Goal: Information Seeking & Learning: Check status

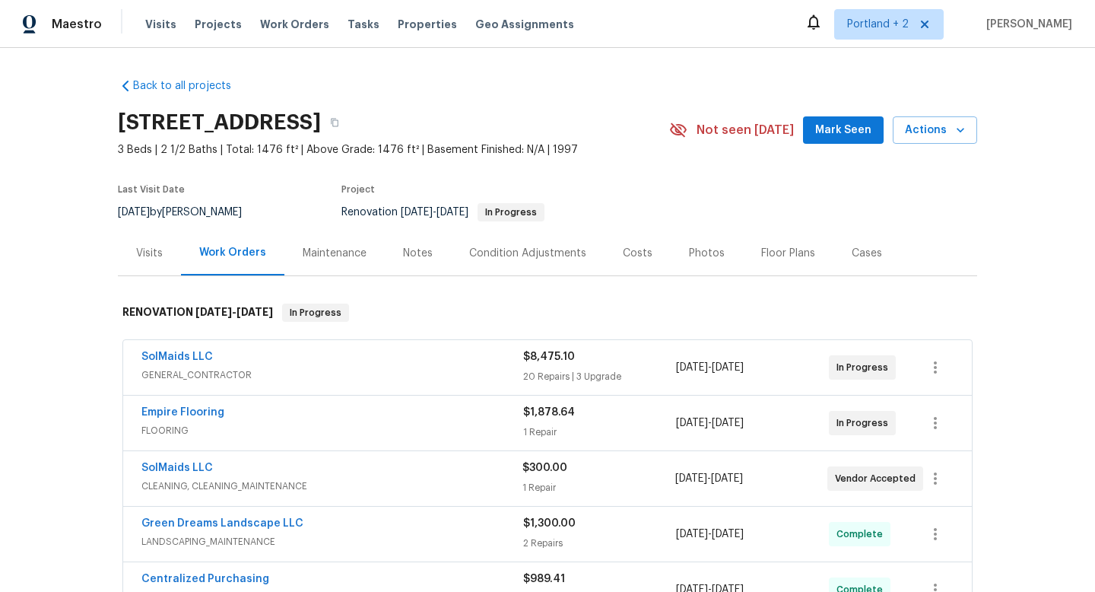
scroll to position [38, 0]
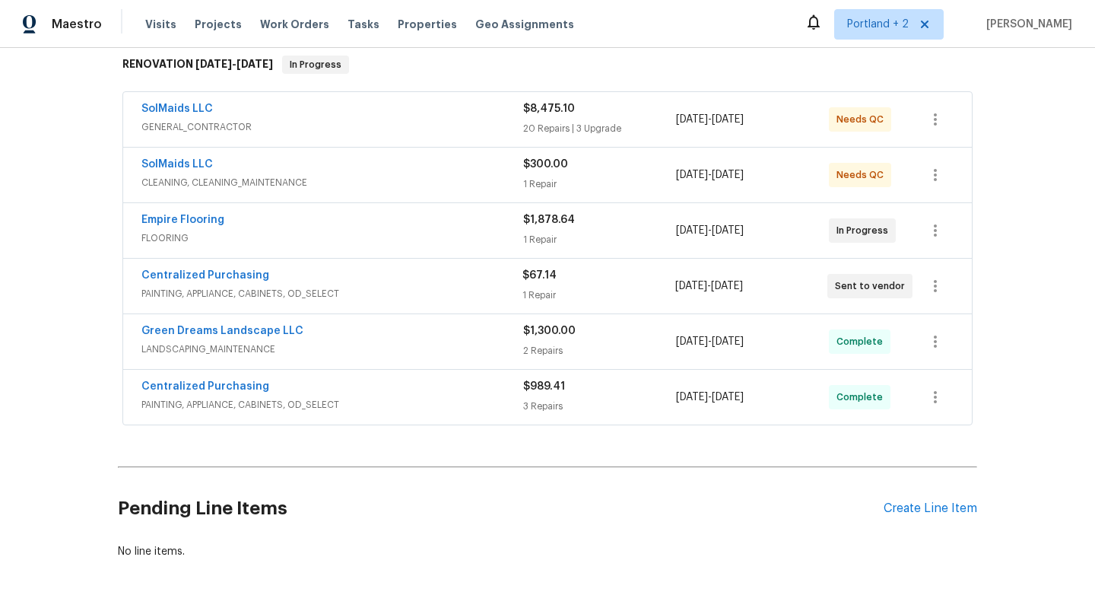
scroll to position [265, 0]
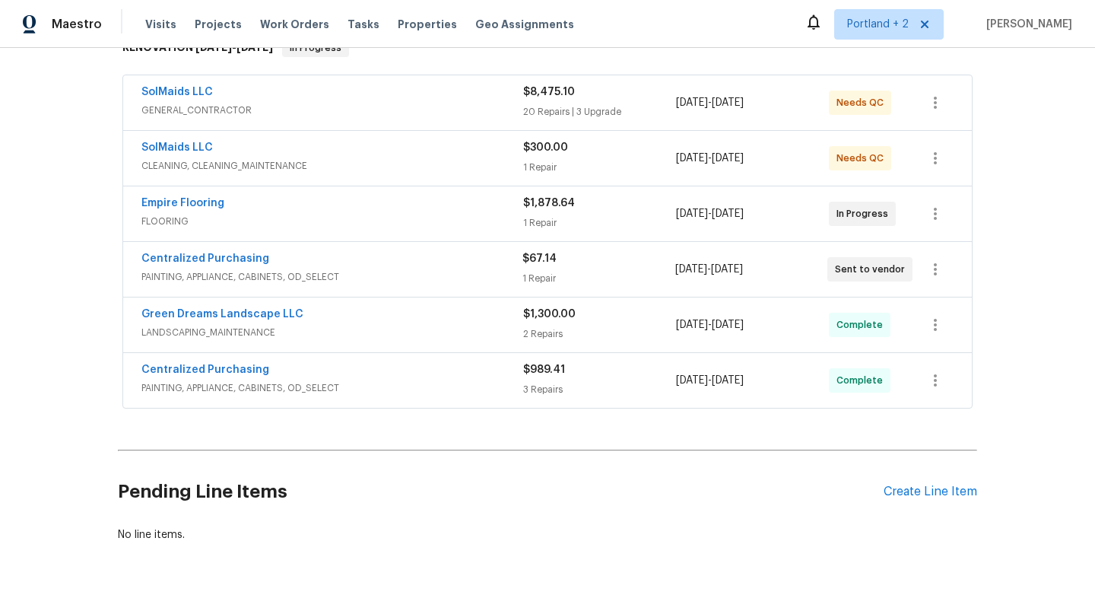
click at [447, 265] on div "Centralized Purchasing" at bounding box center [331, 260] width 381 height 18
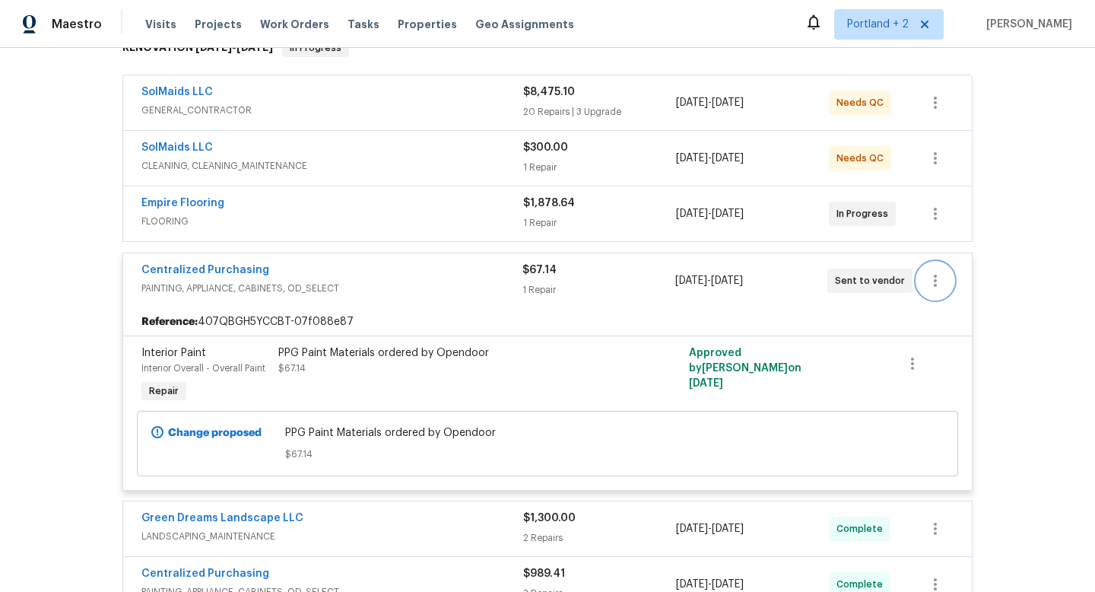
click at [937, 275] on icon "button" at bounding box center [935, 280] width 18 height 18
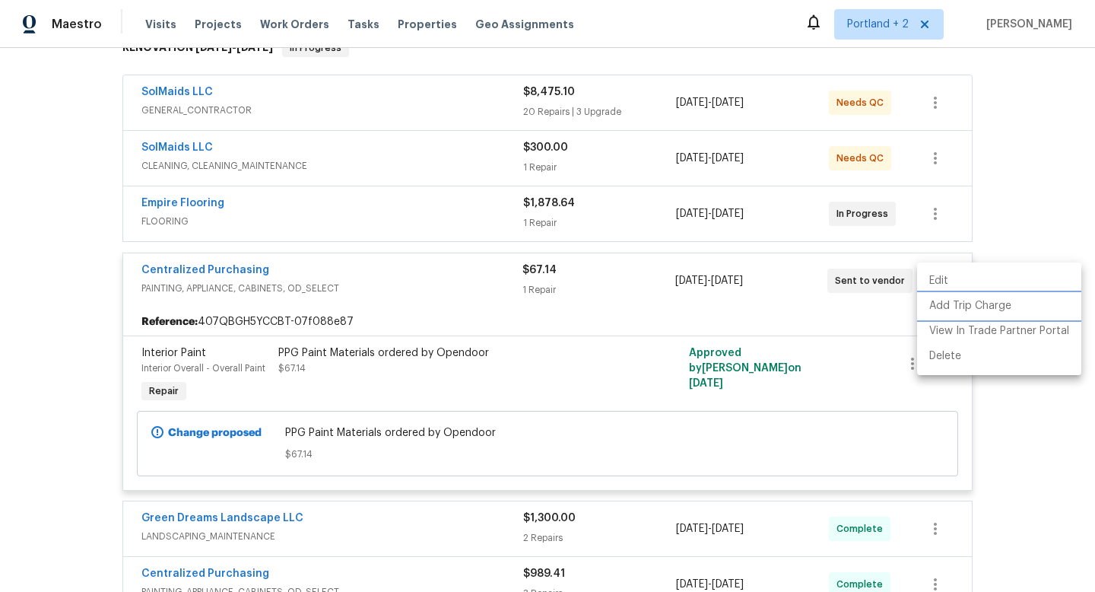
click at [955, 309] on li "Add Trip Charge" at bounding box center [999, 306] width 164 height 25
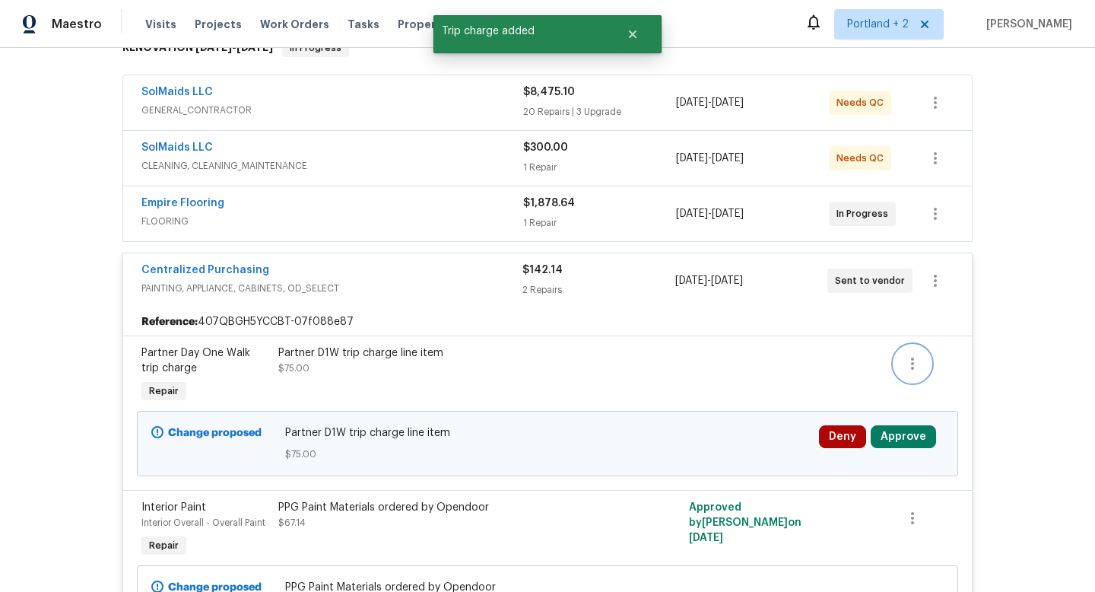
click at [915, 360] on icon "button" at bounding box center [912, 363] width 18 height 18
click at [919, 365] on li "Cancel" at bounding box center [923, 363] width 59 height 25
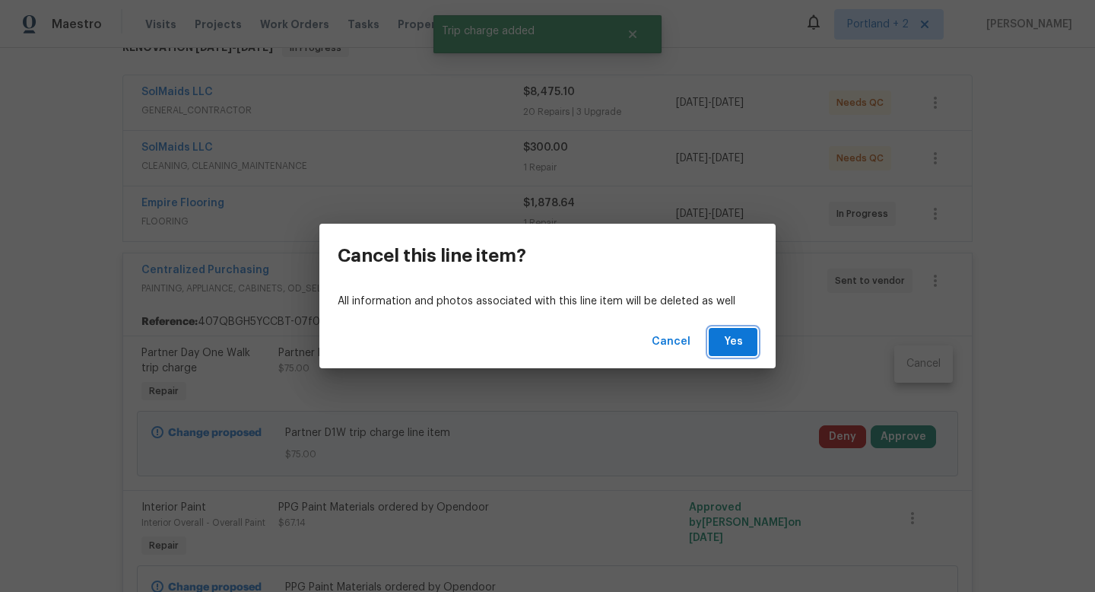
click at [736, 340] on span "Yes" at bounding box center [733, 341] width 24 height 19
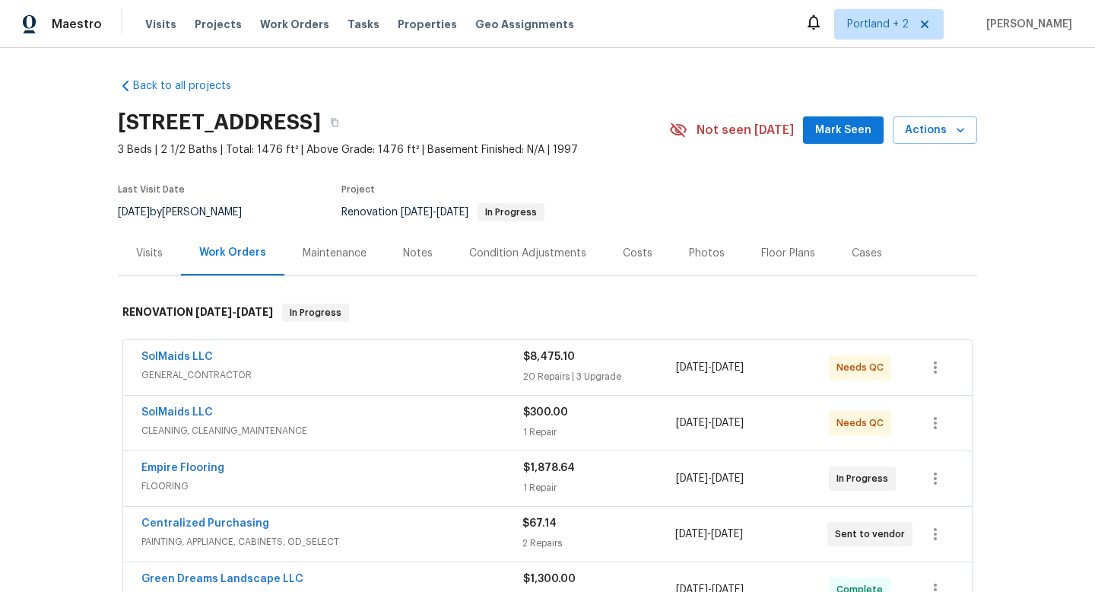
scroll to position [90, 0]
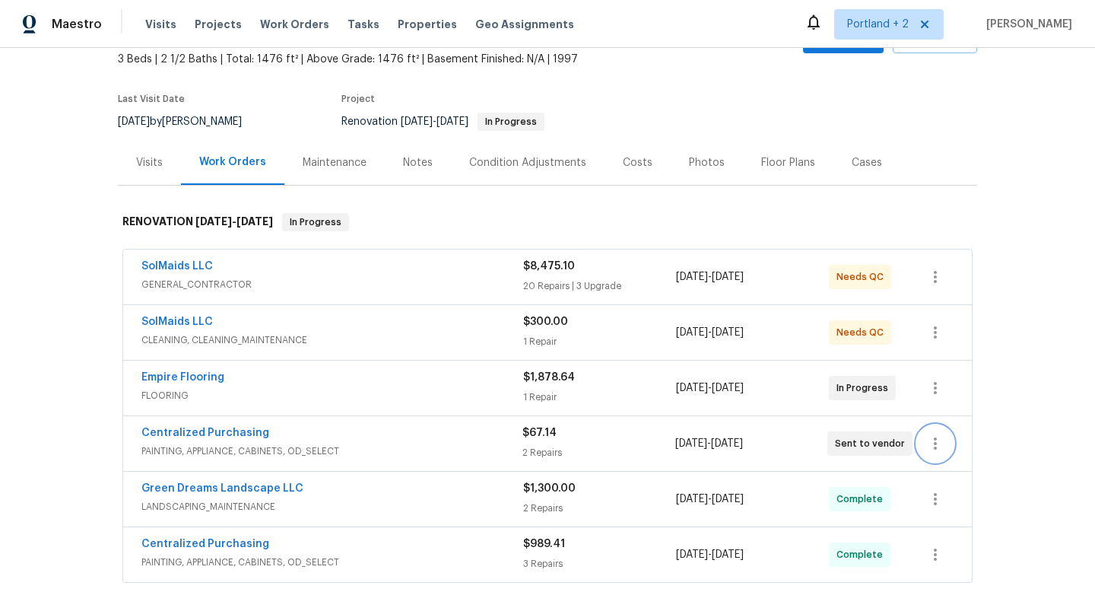
click at [932, 445] on icon "button" at bounding box center [935, 443] width 18 height 18
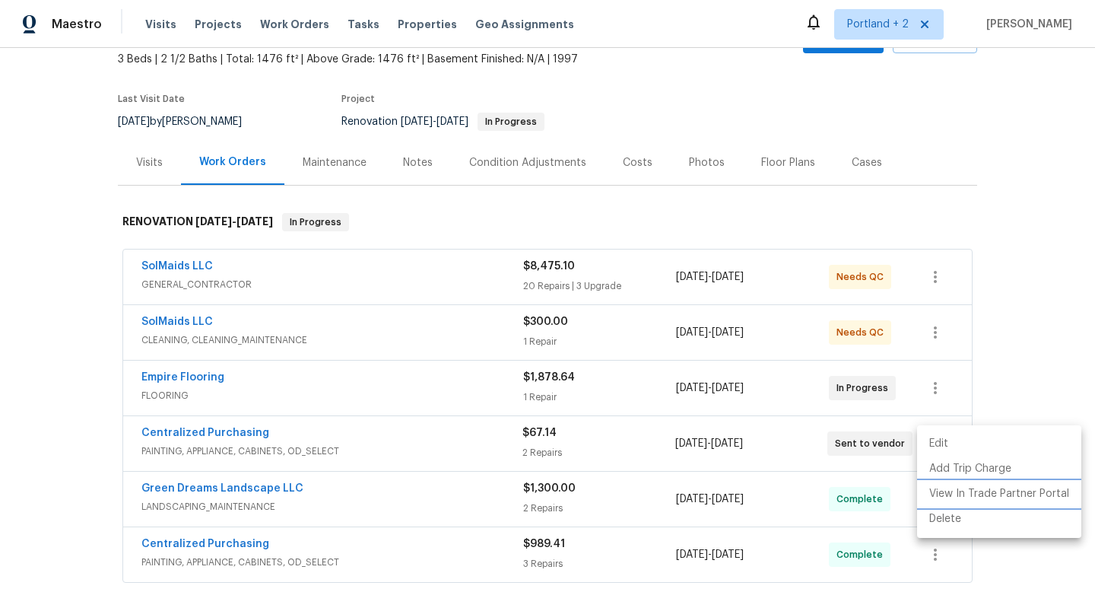
click at [941, 498] on li "View In Trade Partner Portal" at bounding box center [999, 493] width 164 height 25
click at [191, 262] on div at bounding box center [547, 296] width 1095 height 592
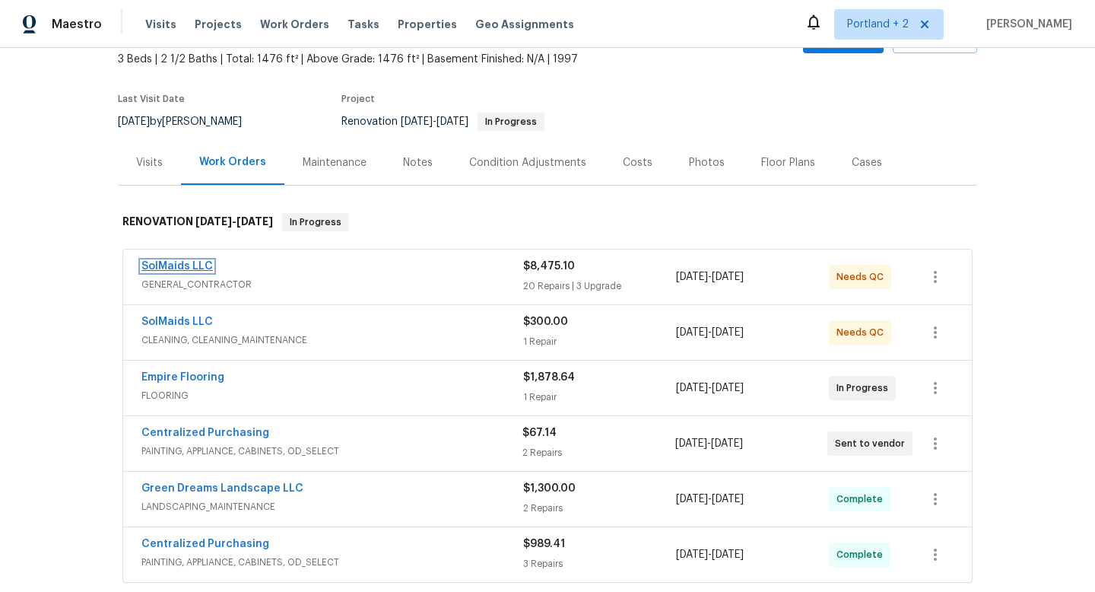
click at [191, 265] on link "SolMaids LLC" at bounding box center [176, 266] width 71 height 11
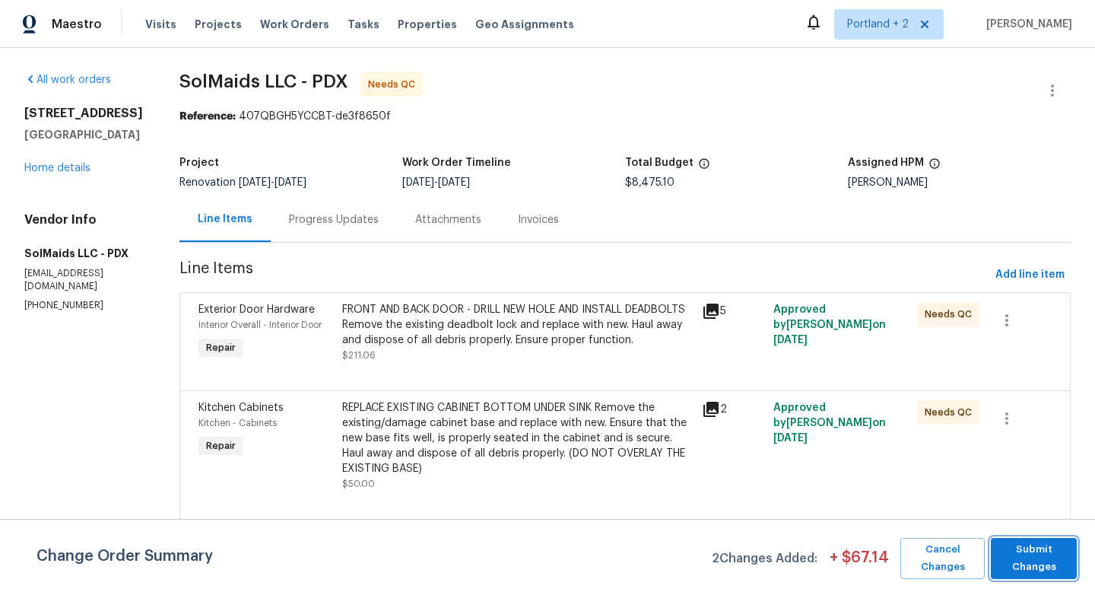
click at [1051, 563] on span "Submit Changes" at bounding box center [1033, 558] width 71 height 35
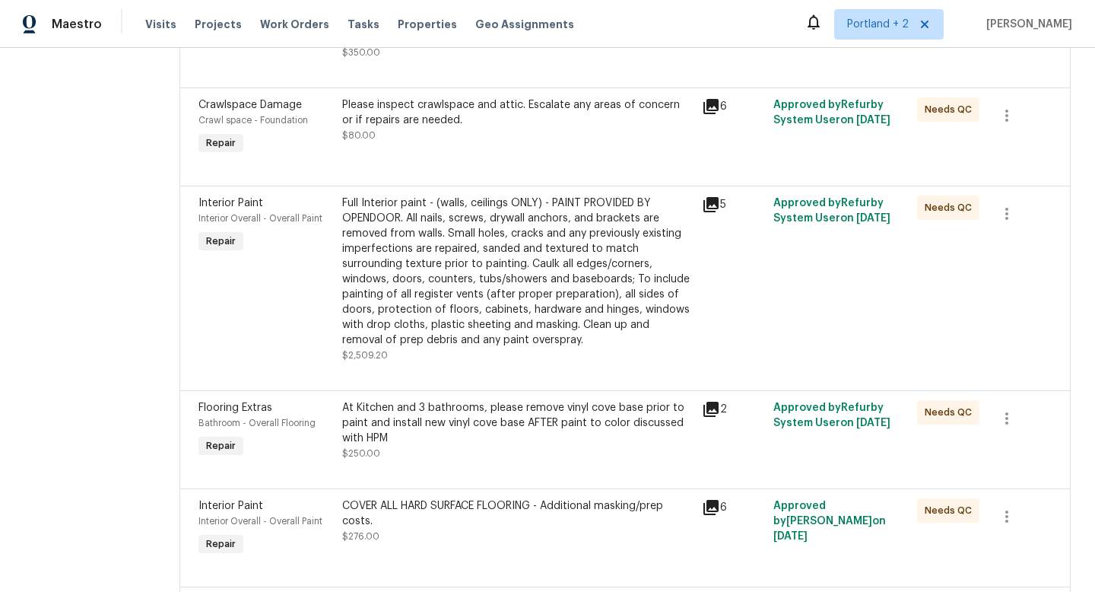
scroll to position [645, 0]
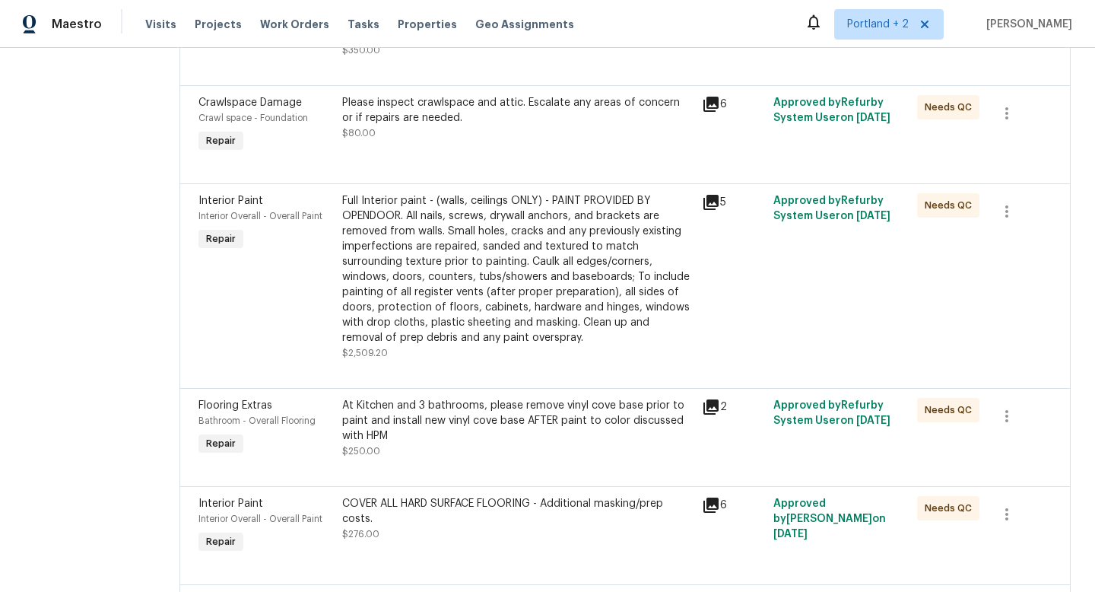
click at [703, 104] on icon at bounding box center [710, 104] width 15 height 15
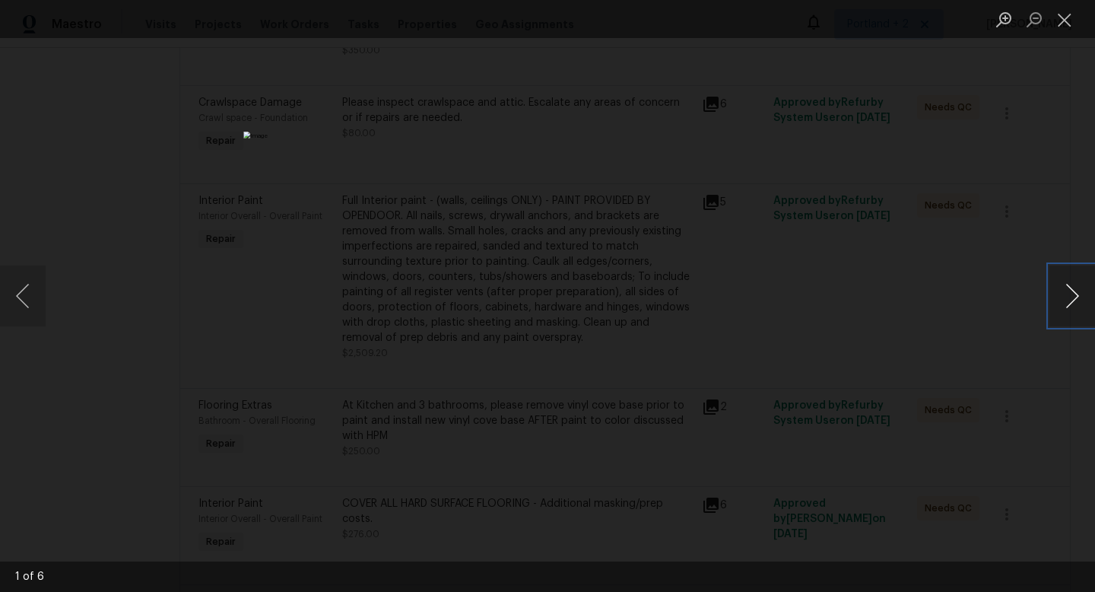
click at [1077, 306] on button "Next image" at bounding box center [1072, 295] width 46 height 61
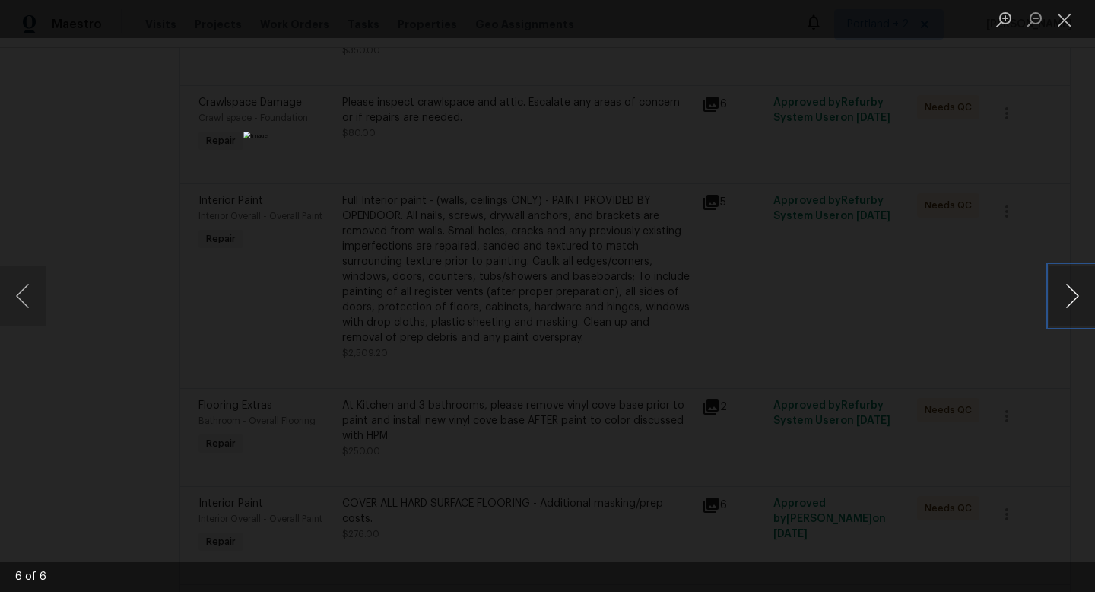
click at [1077, 306] on button "Next image" at bounding box center [1072, 295] width 46 height 61
click at [998, 205] on div "Lightbox" at bounding box center [547, 296] width 1095 height 592
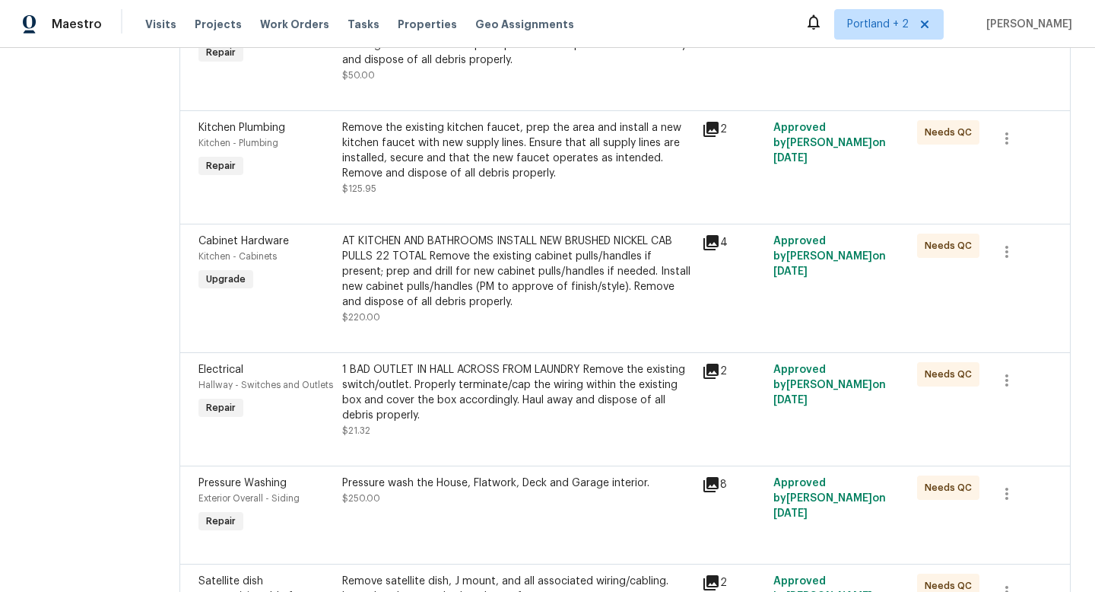
scroll to position [1650, 0]
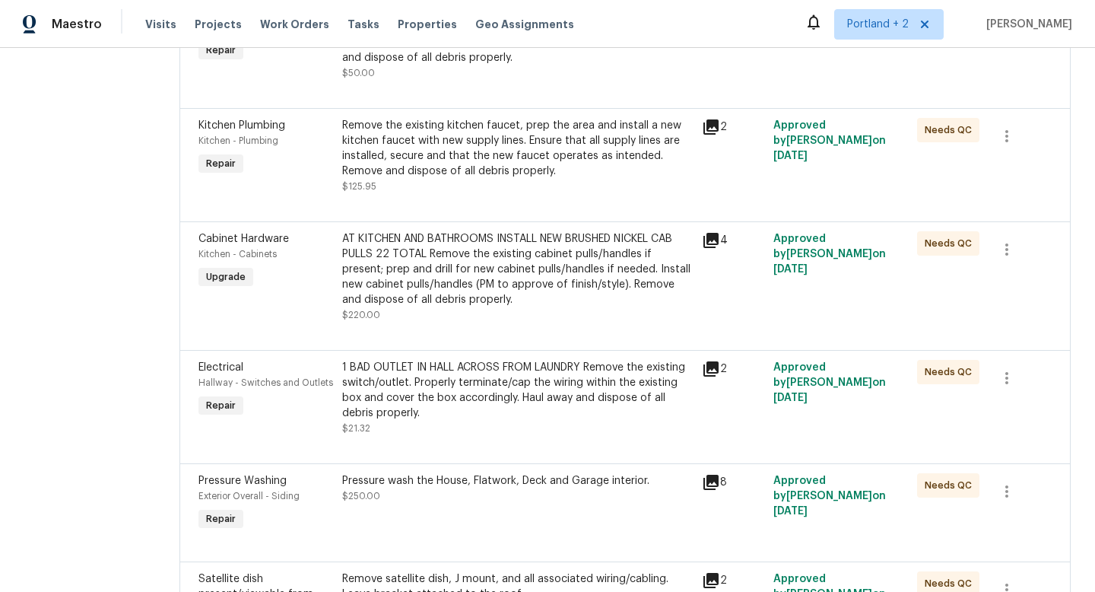
click at [447, 133] on div "Remove the existing kitchen faucet, prep the area and install a new kitchen fau…" at bounding box center [517, 148] width 351 height 61
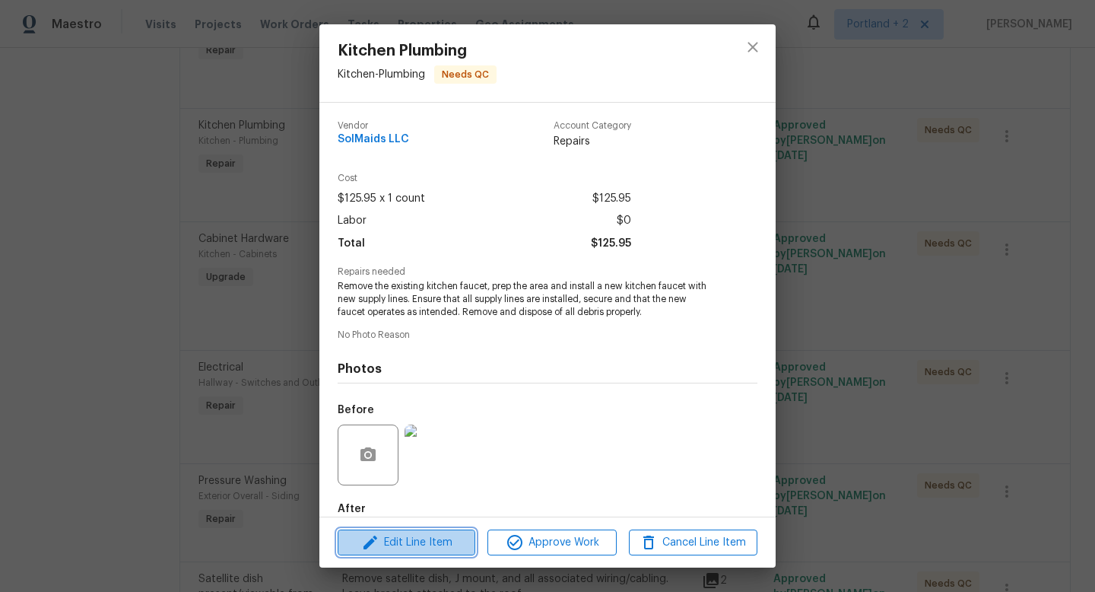
click at [430, 540] on span "Edit Line Item" at bounding box center [406, 542] width 129 height 19
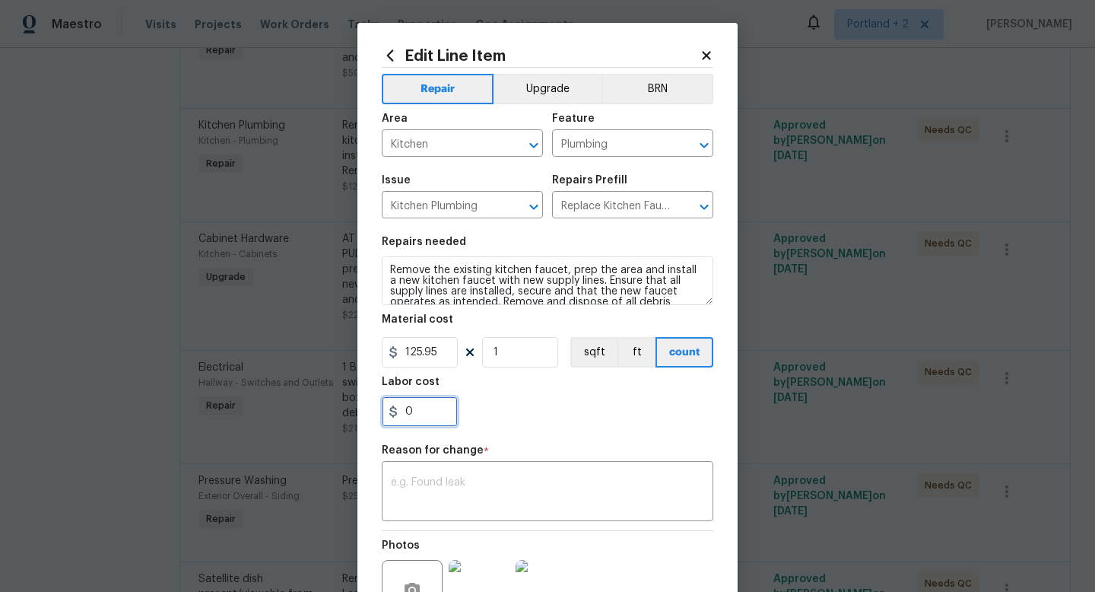
click at [439, 417] on input "0" at bounding box center [420, 411] width 76 height 30
type input "40"
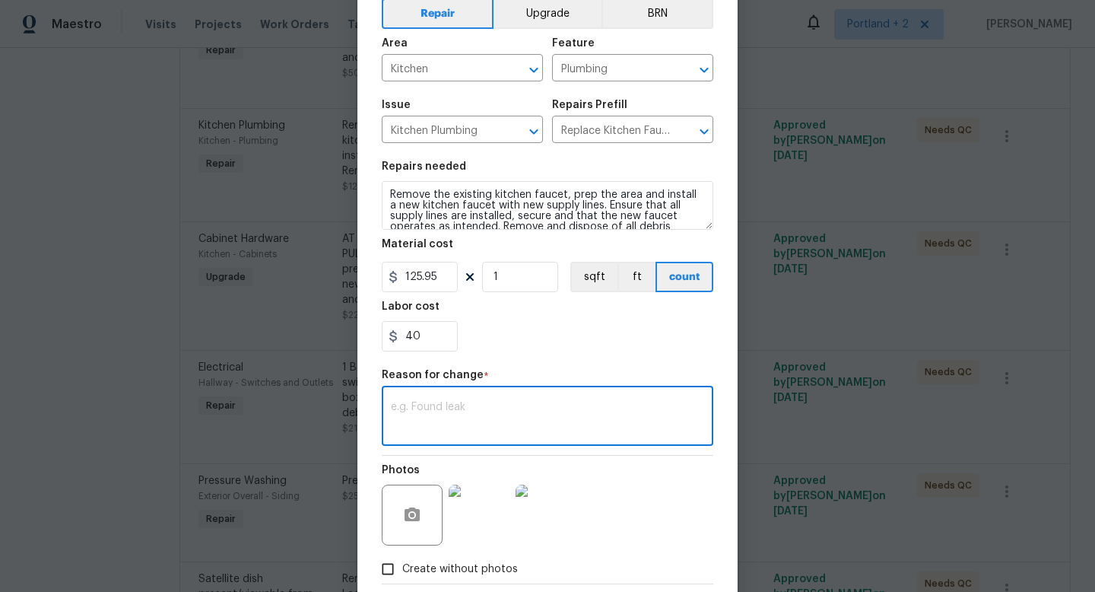
scroll to position [155, 0]
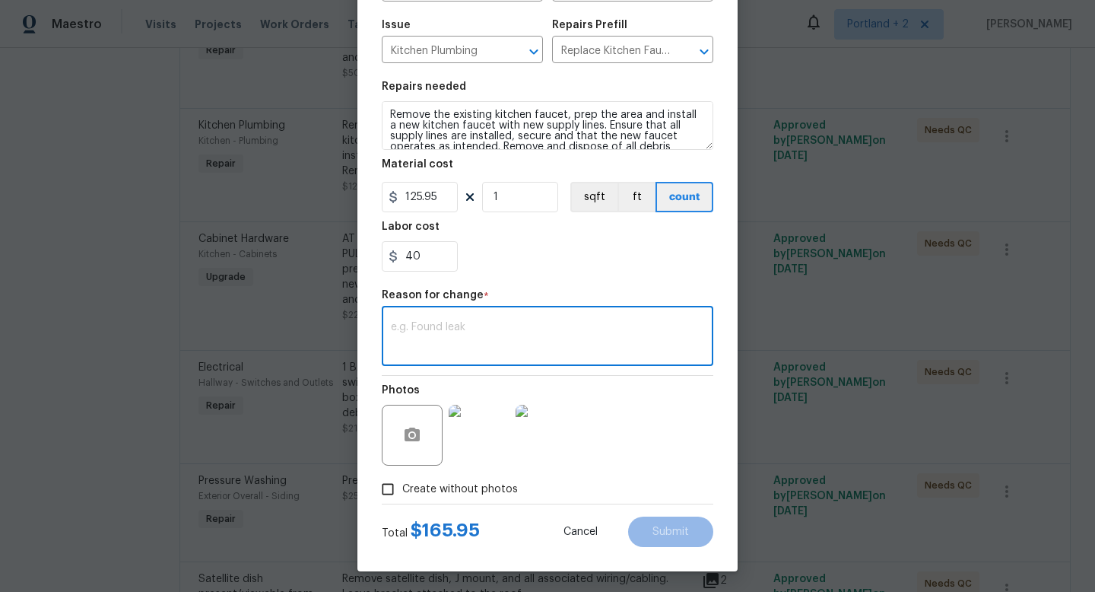
type textarea "U"
type textarea "Added for material and labor cost"
click at [691, 534] on button "Submit" at bounding box center [670, 531] width 85 height 30
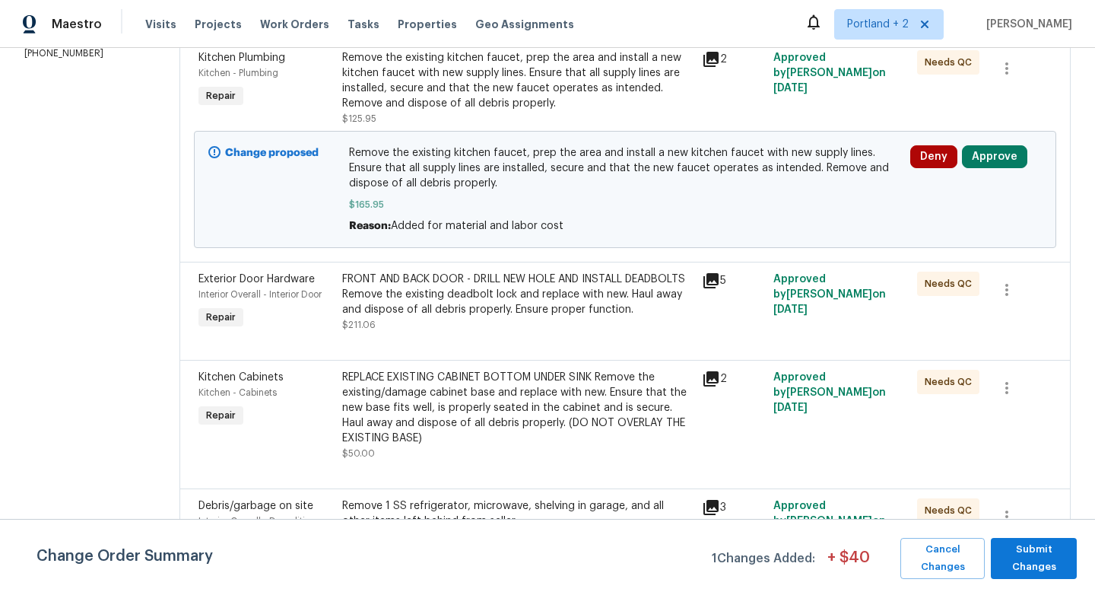
scroll to position [2266, 0]
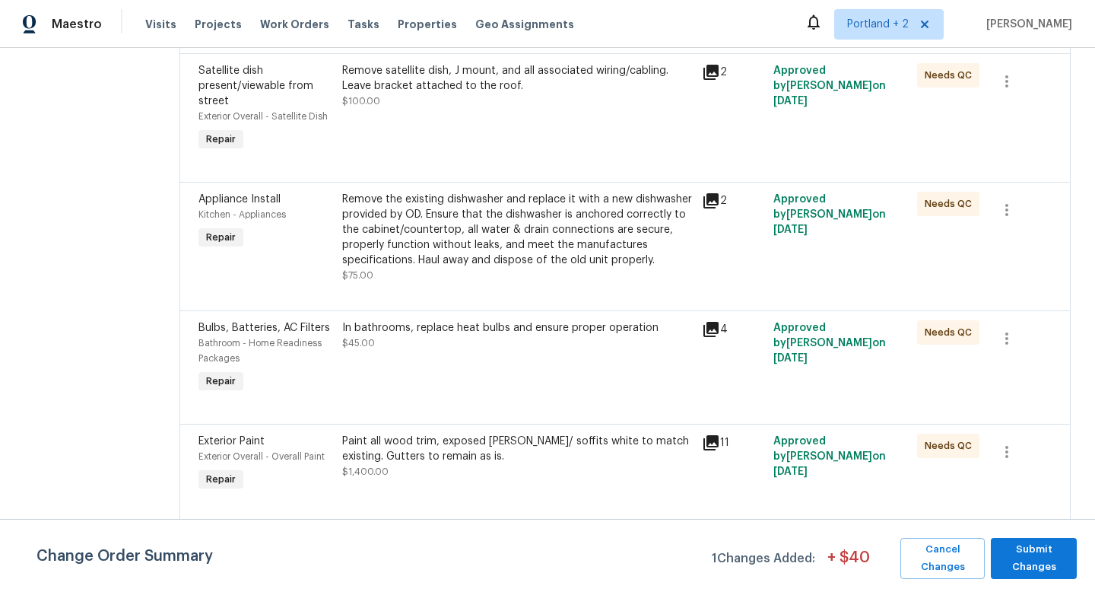
click at [473, 321] on div "In bathrooms, replace heat bulbs and ensure proper operation" at bounding box center [517, 327] width 351 height 15
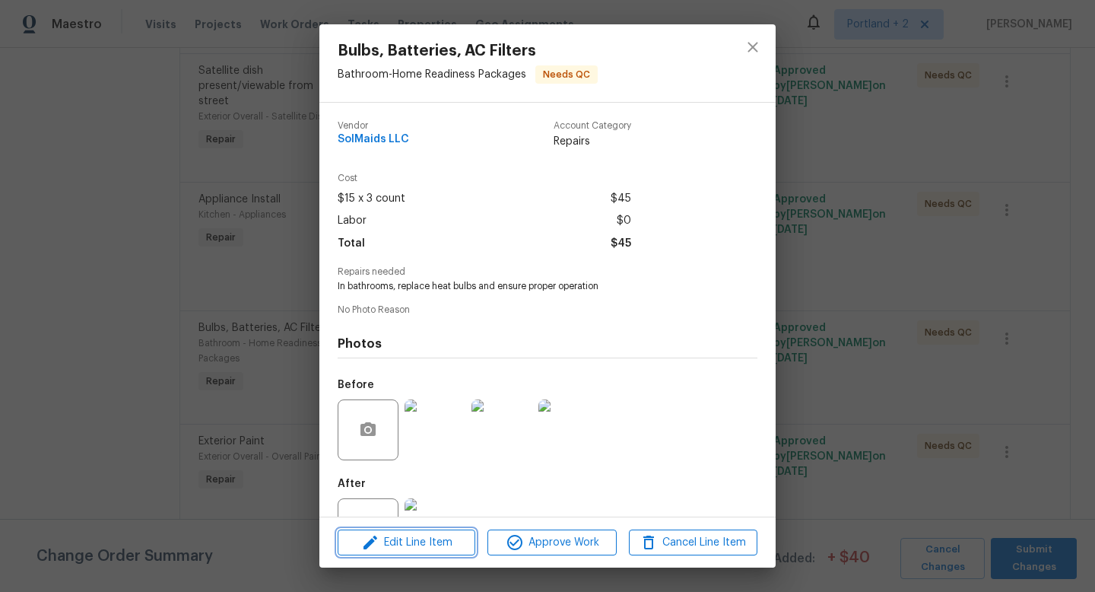
click at [446, 542] on span "Edit Line Item" at bounding box center [406, 542] width 129 height 19
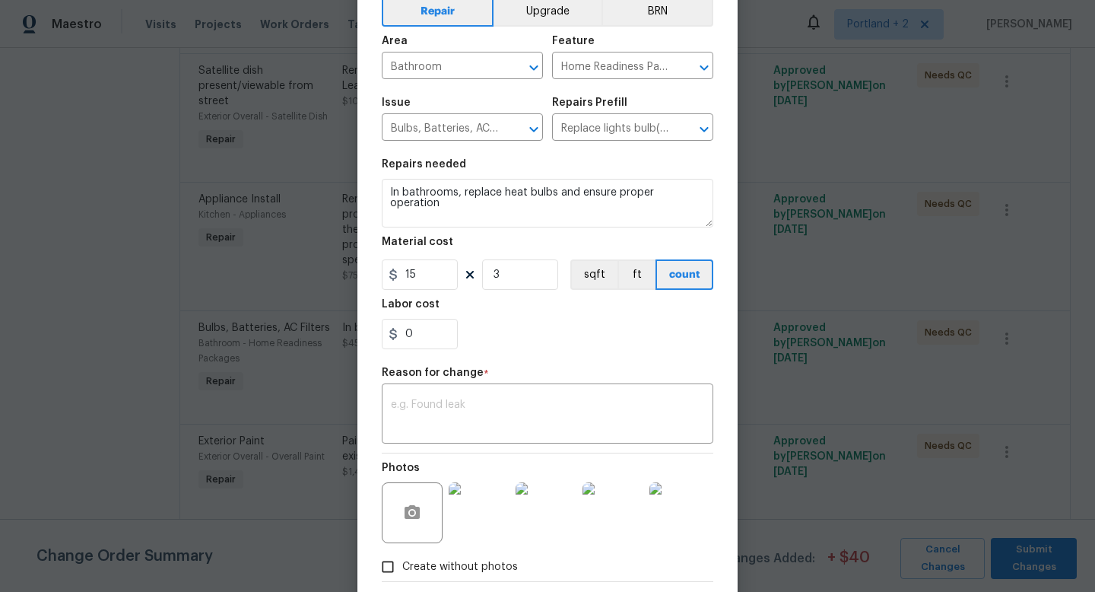
scroll to position [47, 0]
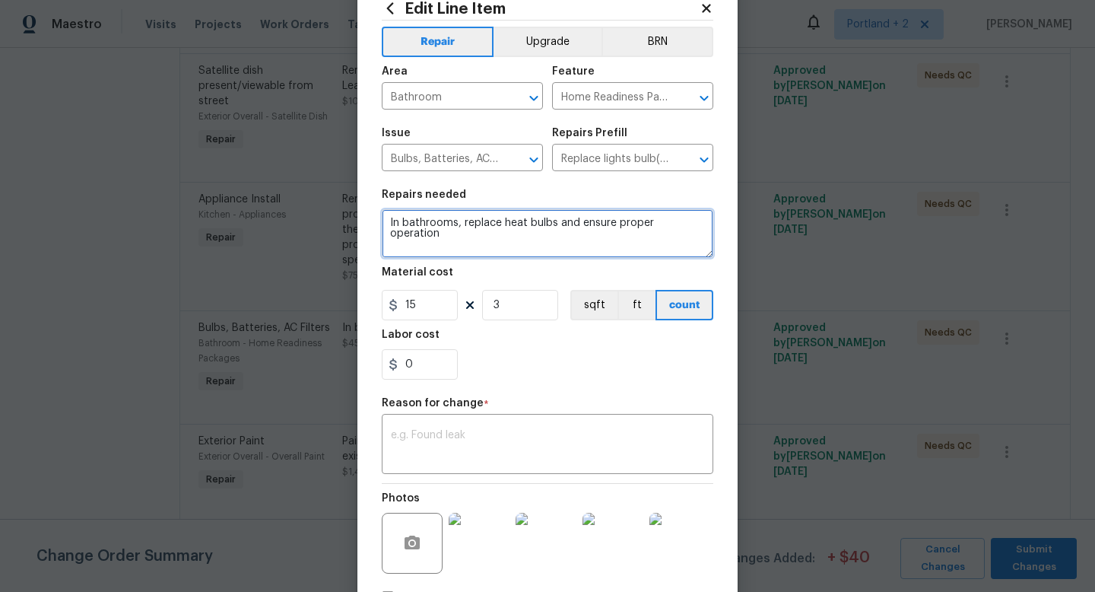
click at [703, 228] on textarea "In bathrooms, replace heat bulbs and ensure proper operation" at bounding box center [548, 233] width 332 height 49
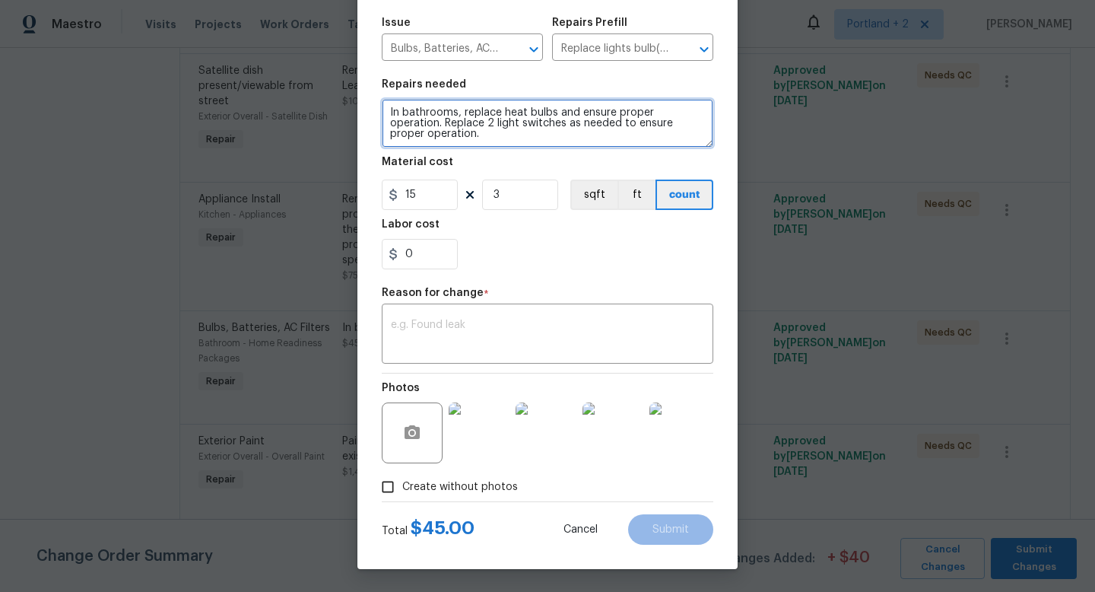
type textarea "In bathrooms, replace heat bulbs and ensure proper operation. Replace 2 light s…"
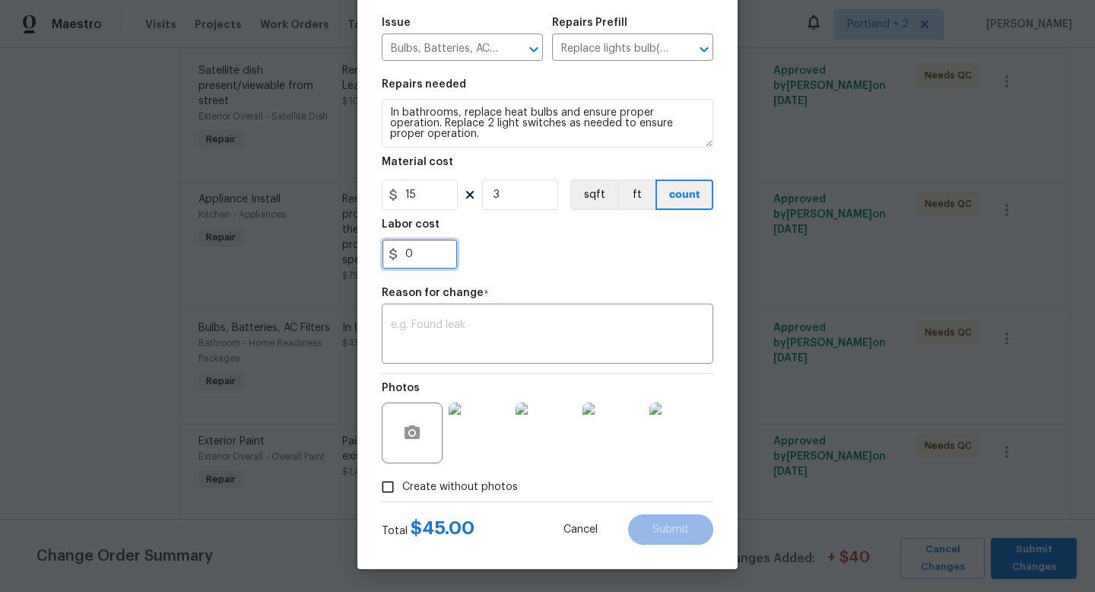
click at [427, 246] on input "0" at bounding box center [420, 254] width 76 height 30
type input "75"
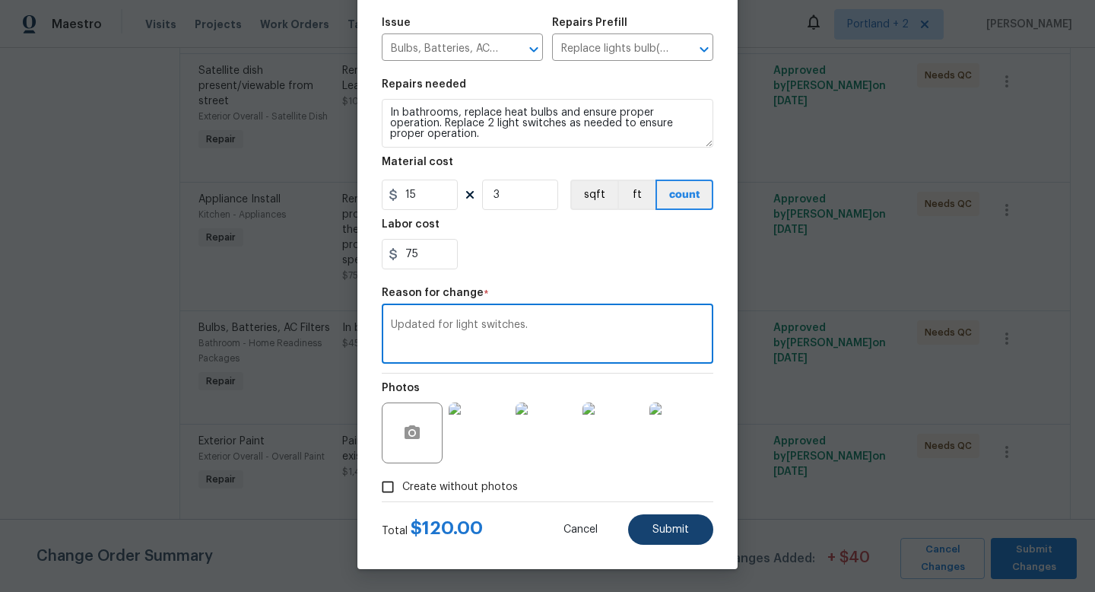
type textarea "Updated for light switches."
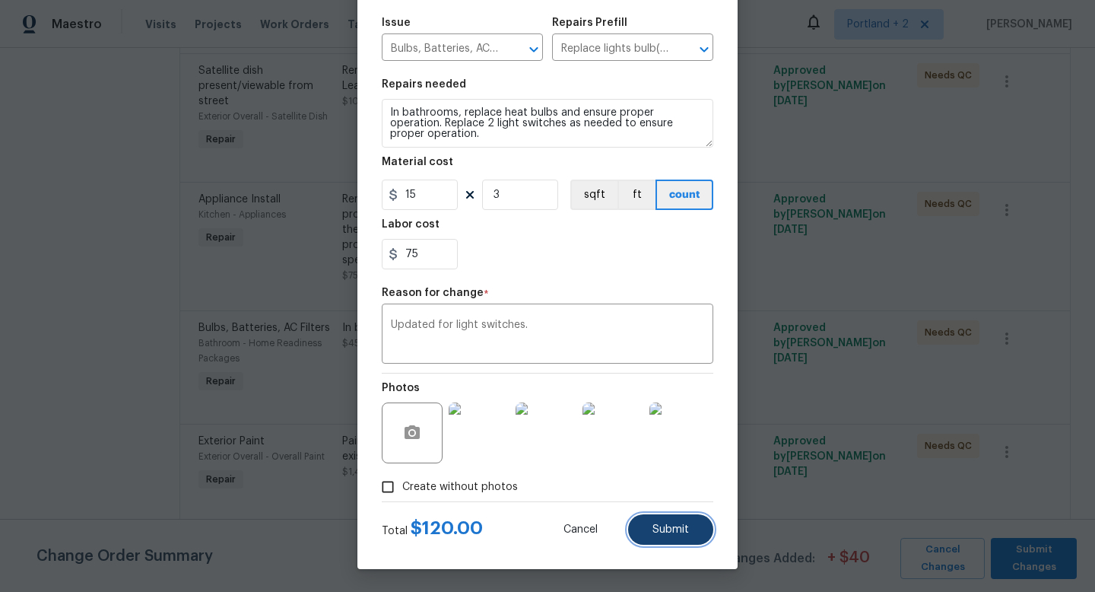
click at [672, 526] on span "Submit" at bounding box center [670, 529] width 36 height 11
type textarea "In bathrooms, replace heat bulbs and ensure proper operation"
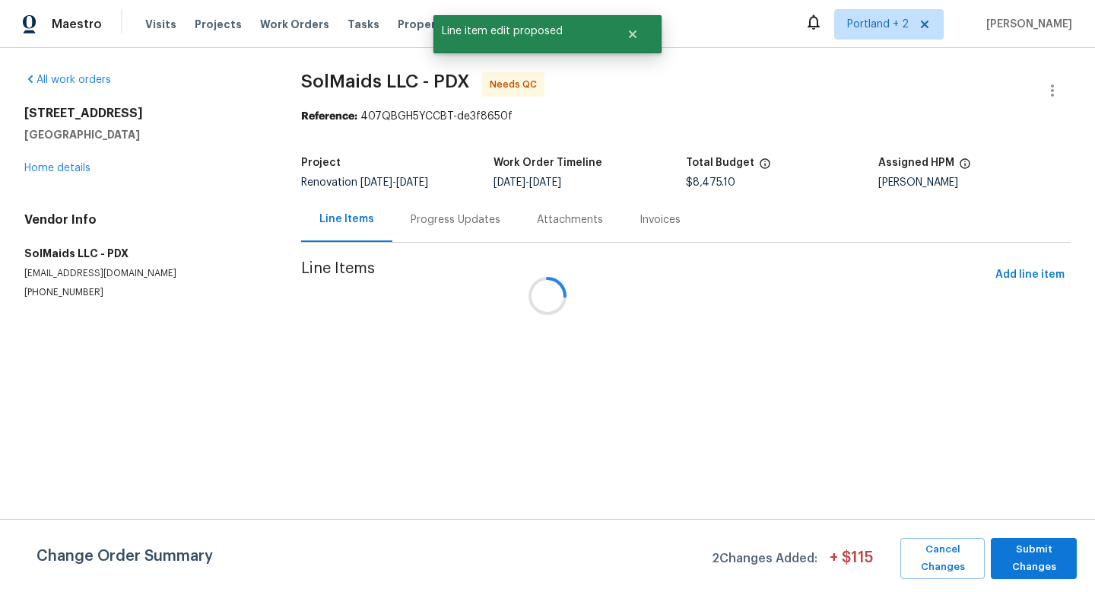
scroll to position [0, 0]
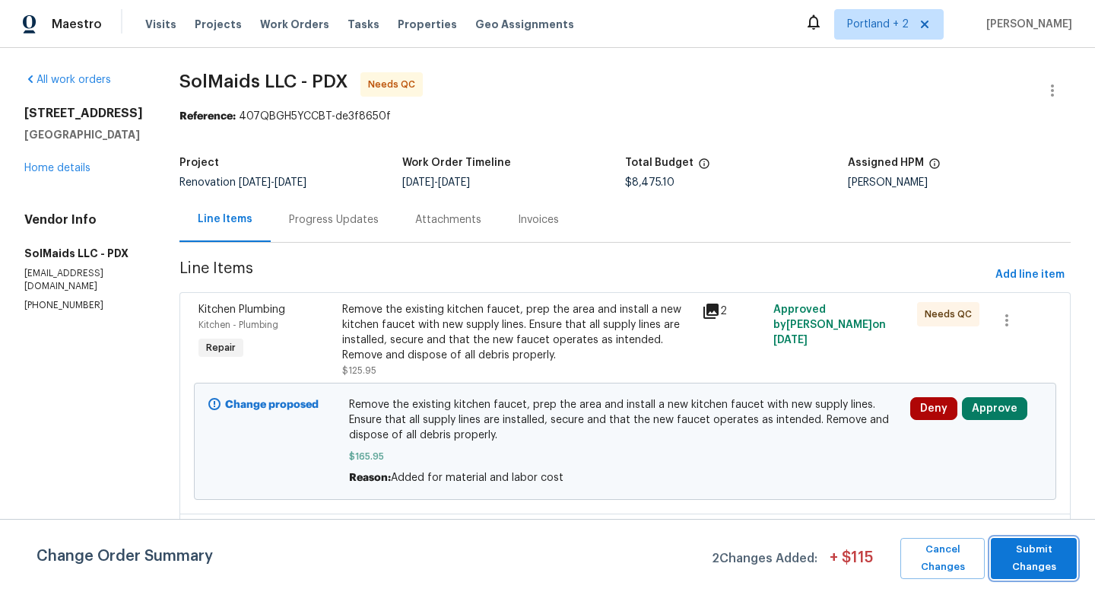
click at [1036, 554] on span "Submit Changes" at bounding box center [1033, 558] width 71 height 35
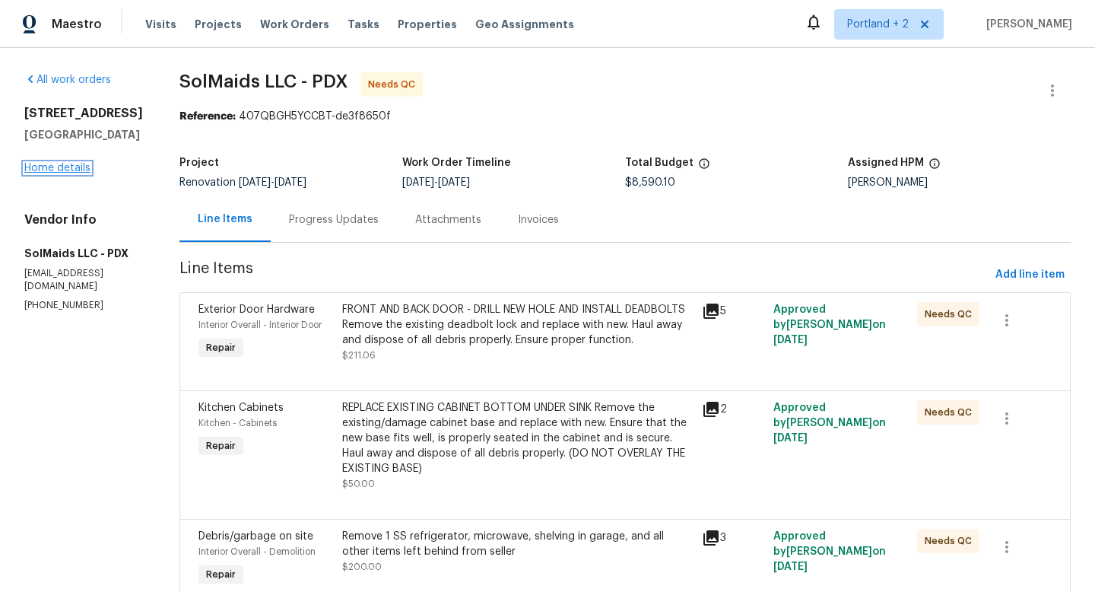
click at [78, 173] on link "Home details" at bounding box center [57, 168] width 66 height 11
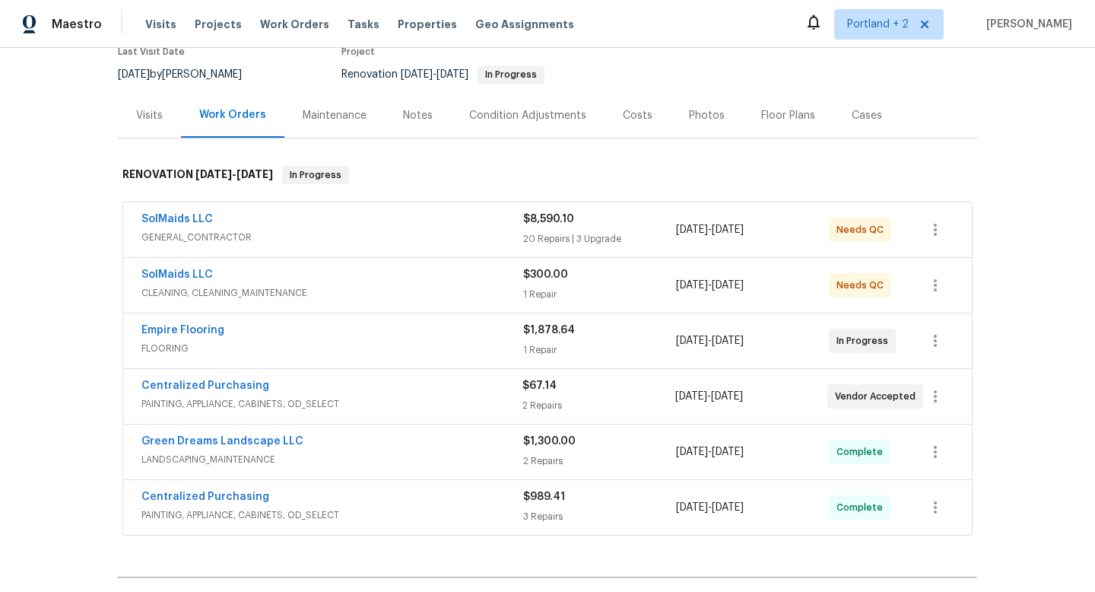
scroll to position [137, 0]
click at [186, 222] on link "SolMaids LLC" at bounding box center [176, 219] width 71 height 11
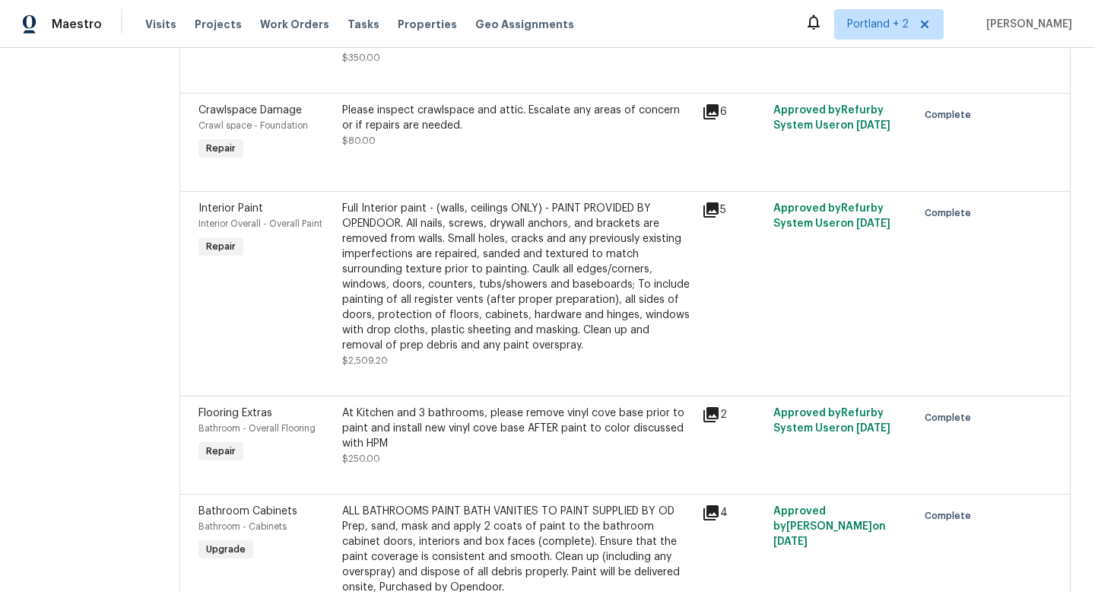
scroll to position [119, 0]
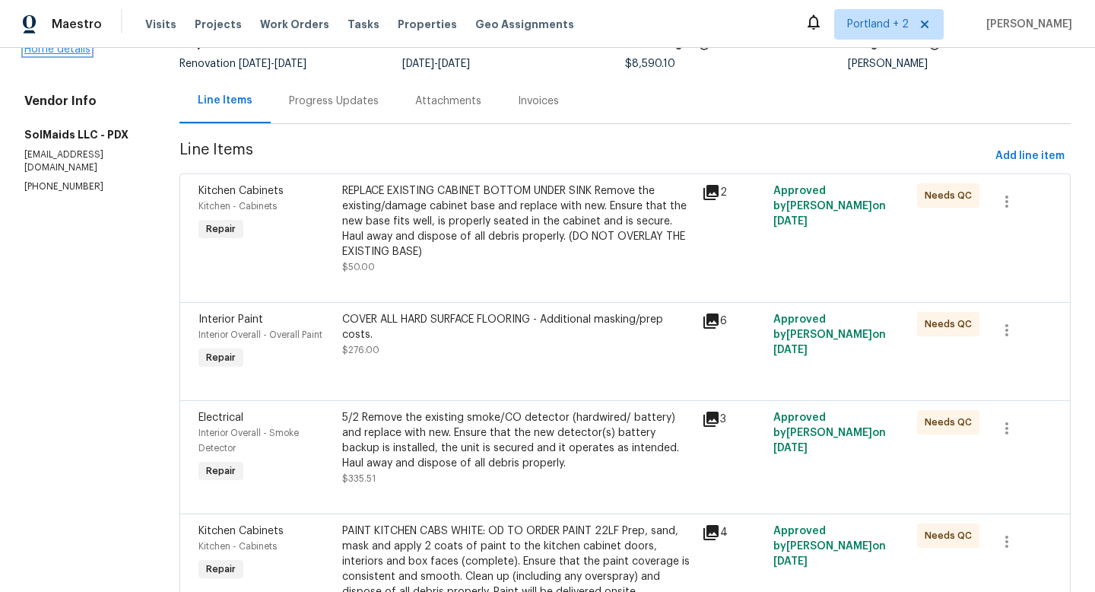
click at [54, 55] on link "Home details" at bounding box center [57, 49] width 66 height 11
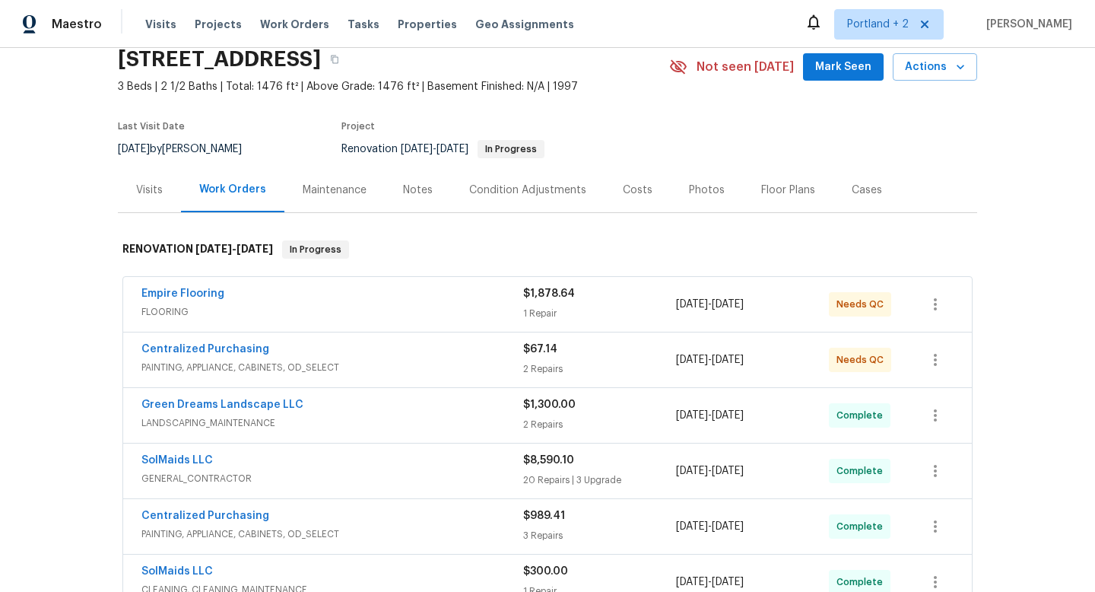
scroll to position [85, 0]
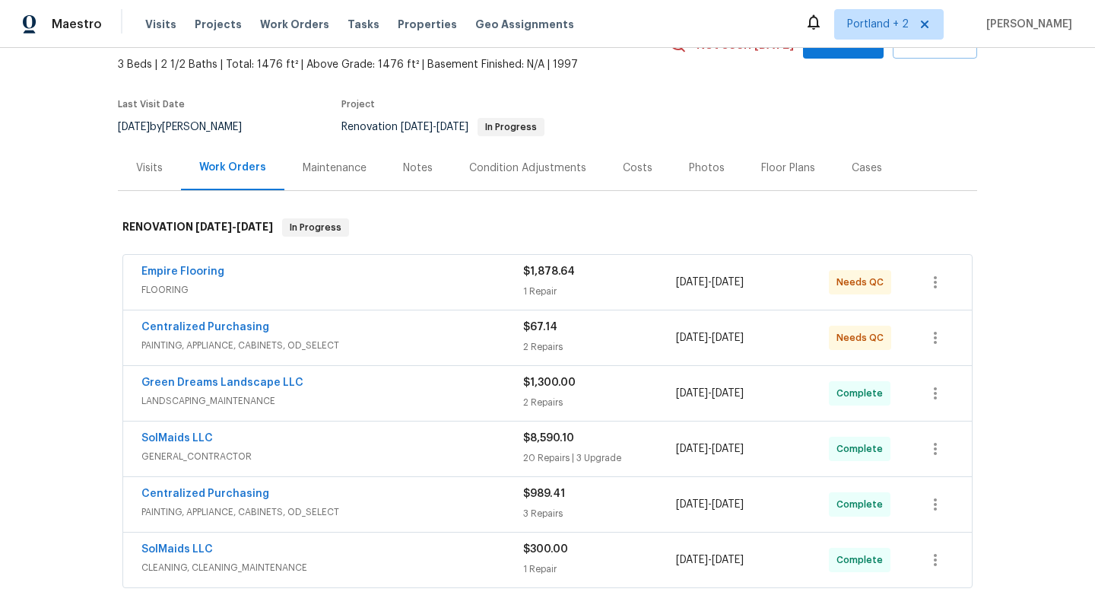
click at [389, 351] on span "PAINTING, APPLIANCE, CABINETS, OD_SELECT" at bounding box center [332, 345] width 382 height 15
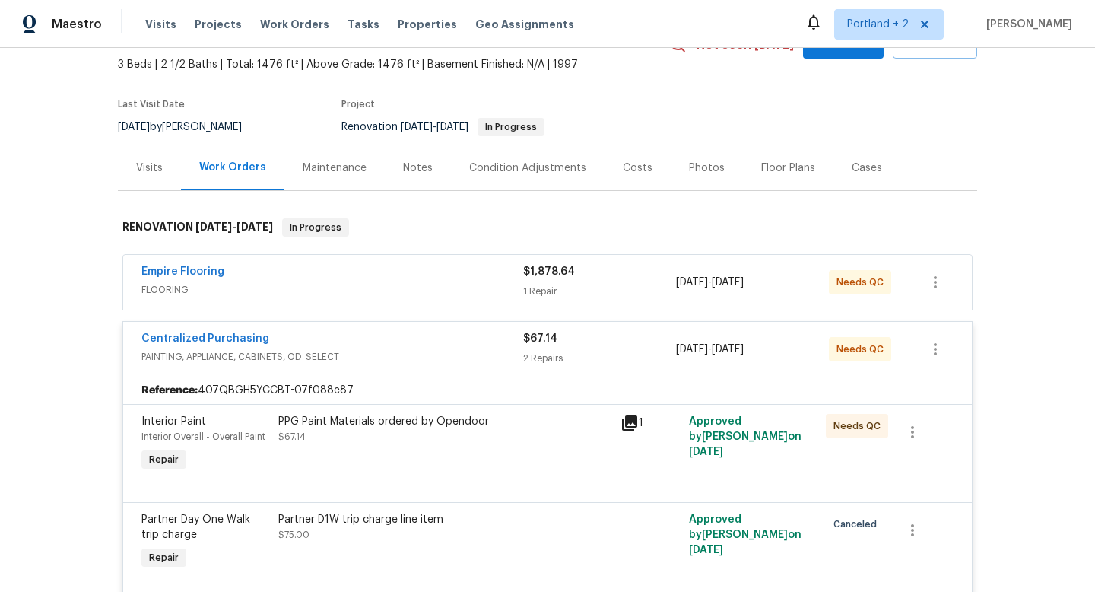
click at [368, 437] on div "PPG Paint Materials ordered by Opendoor $67.14" at bounding box center [444, 429] width 333 height 30
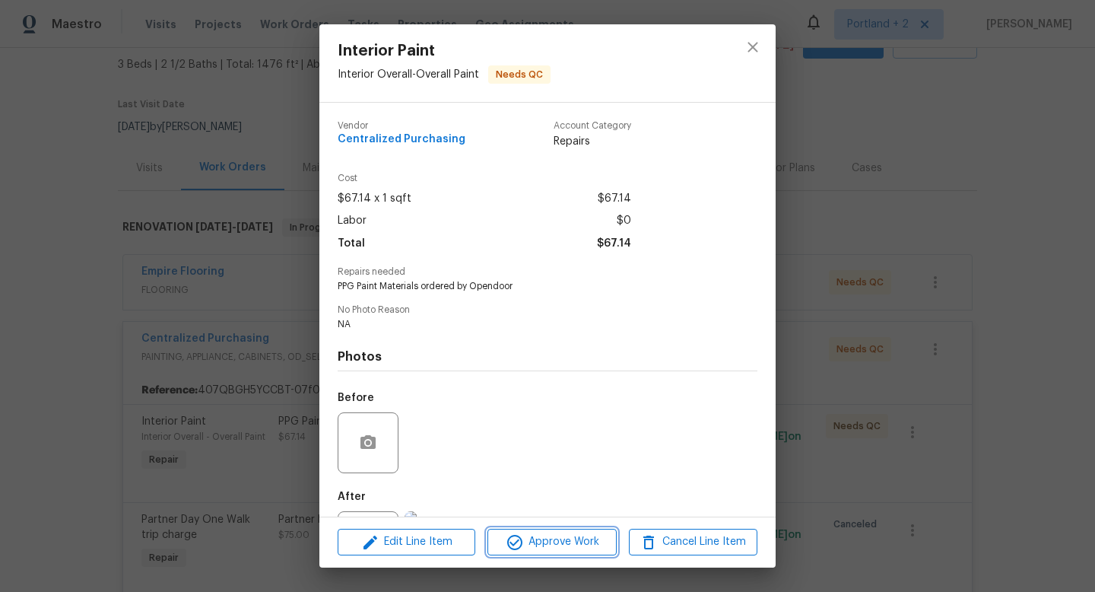
click at [537, 545] on span "Approve Work" at bounding box center [551, 541] width 119 height 19
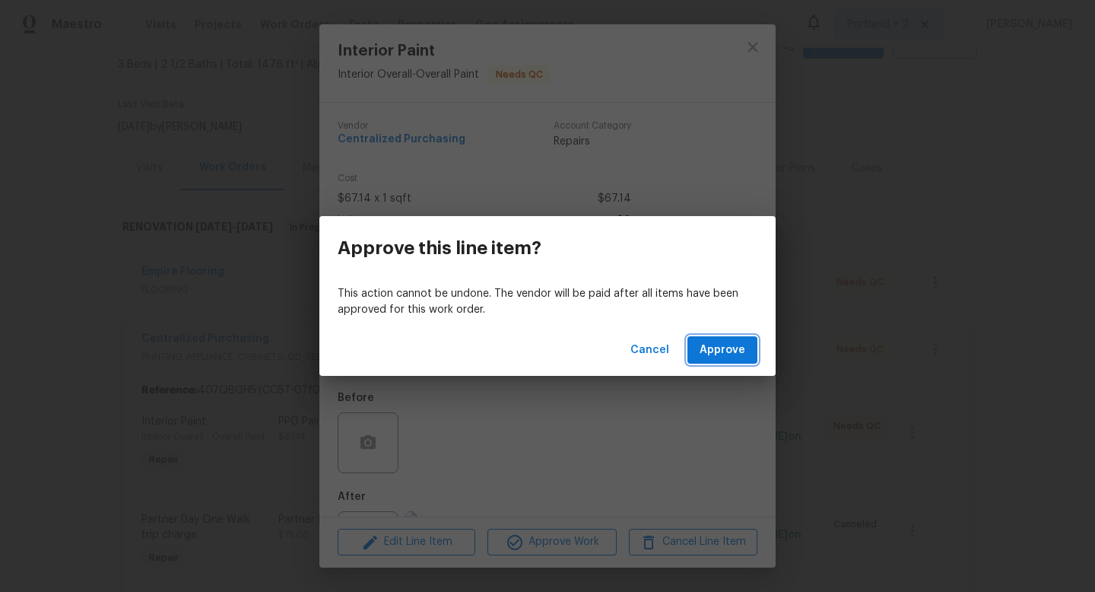
click at [723, 355] on span "Approve" at bounding box center [723, 350] width 46 height 19
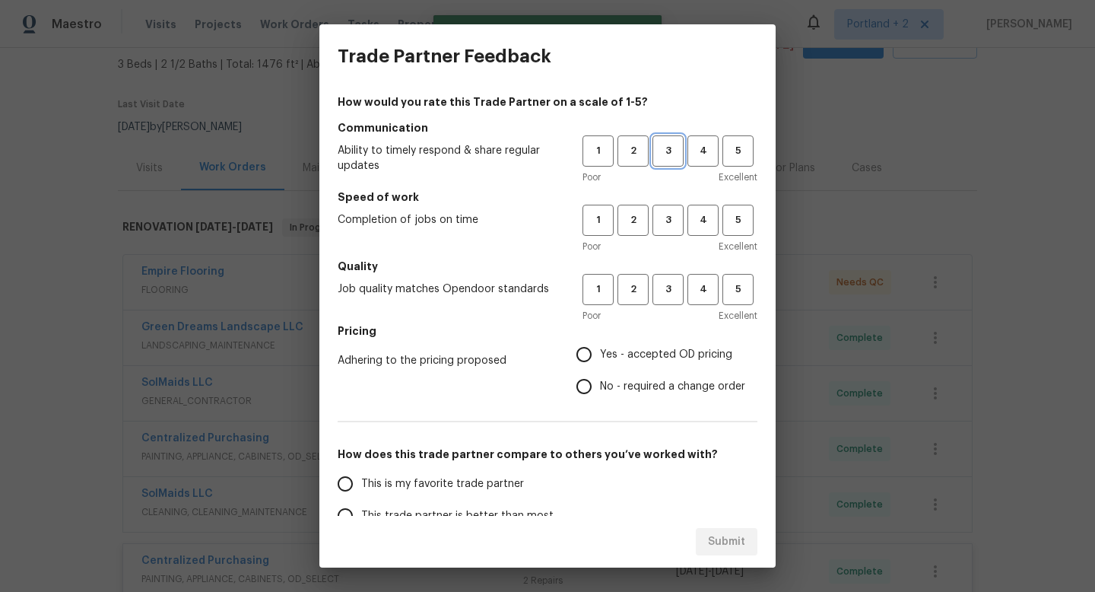
click at [676, 151] on span "3" at bounding box center [668, 150] width 28 height 17
click at [676, 210] on button "3" at bounding box center [667, 220] width 31 height 31
click at [671, 294] on span "3" at bounding box center [668, 289] width 28 height 17
click at [592, 354] on input "Yes - accepted OD pricing" at bounding box center [584, 354] width 32 height 32
radio input "true"
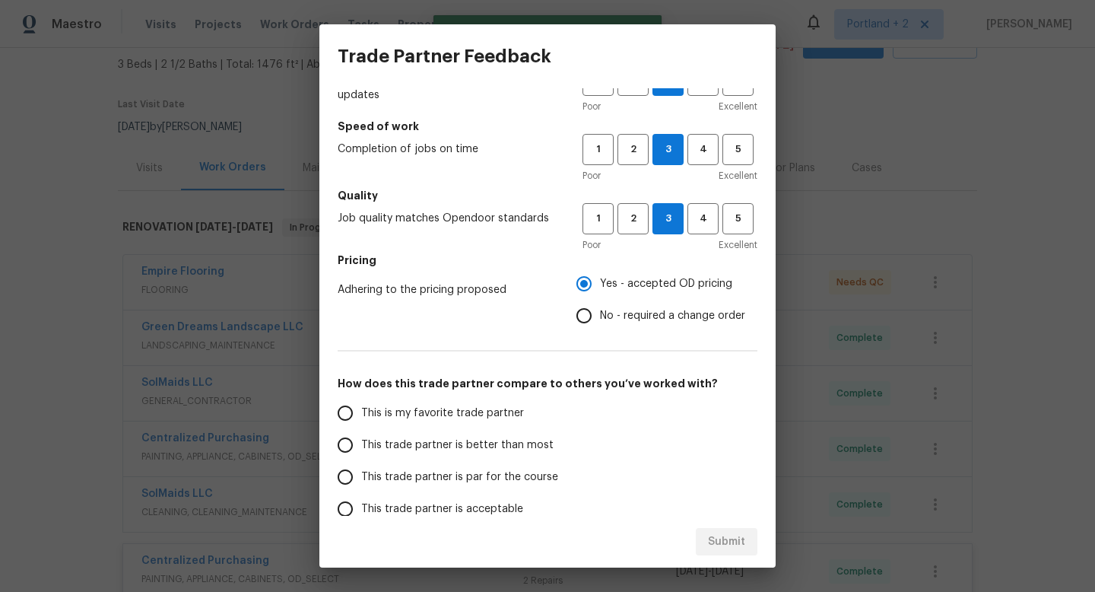
scroll to position [140, 0]
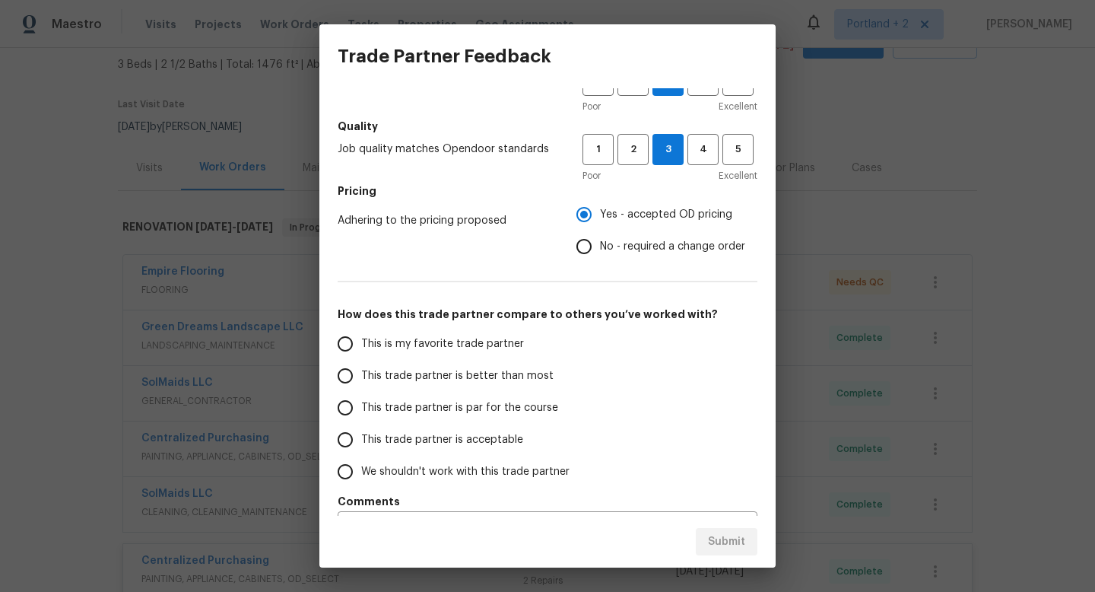
click at [350, 409] on input "This trade partner is par for the course" at bounding box center [345, 408] width 32 height 32
click at [719, 532] on span "Submit" at bounding box center [726, 541] width 37 height 19
radio input "true"
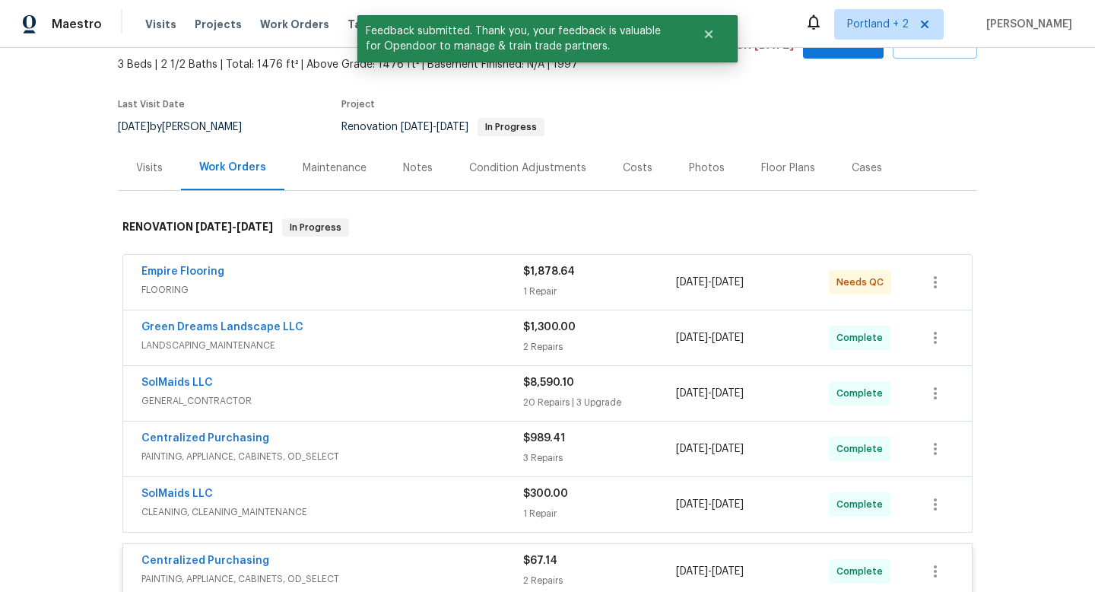
click at [408, 275] on div "Empire Flooring" at bounding box center [332, 273] width 382 height 18
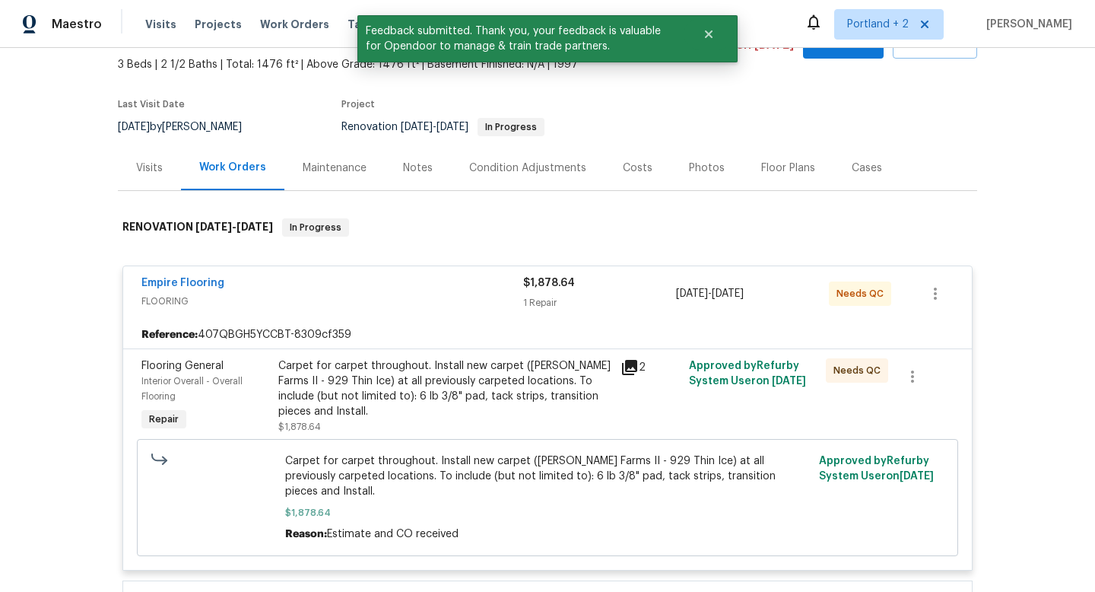
click at [421, 390] on div "Carpet for carpet throughout. Install new carpet (Abshire Farms II - 929 Thin I…" at bounding box center [444, 388] width 333 height 61
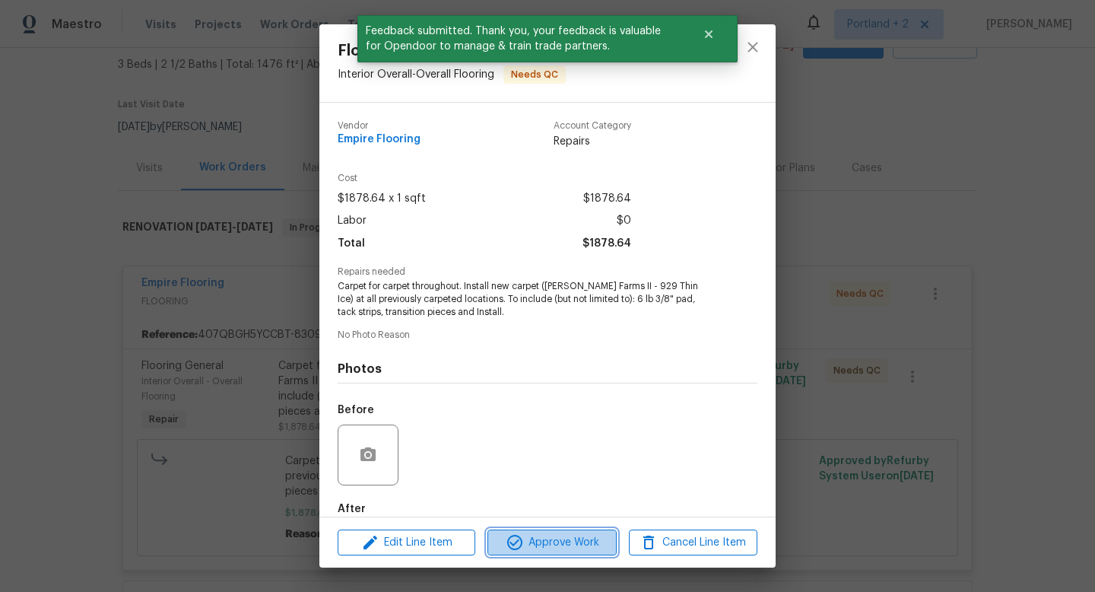
click at [576, 541] on span "Approve Work" at bounding box center [551, 542] width 119 height 19
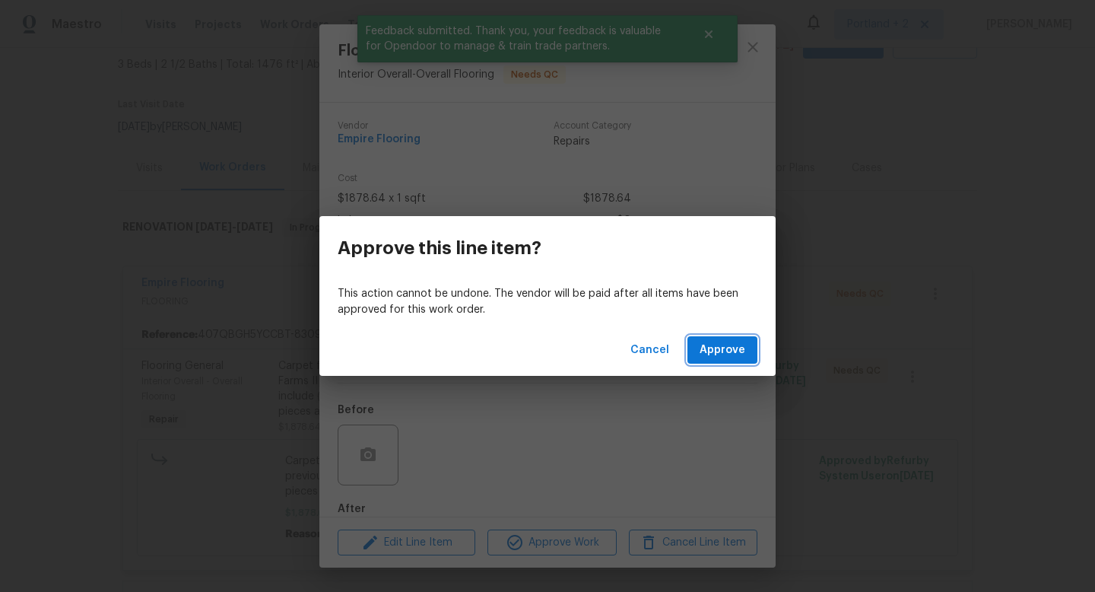
click at [715, 349] on span "Approve" at bounding box center [723, 350] width 46 height 19
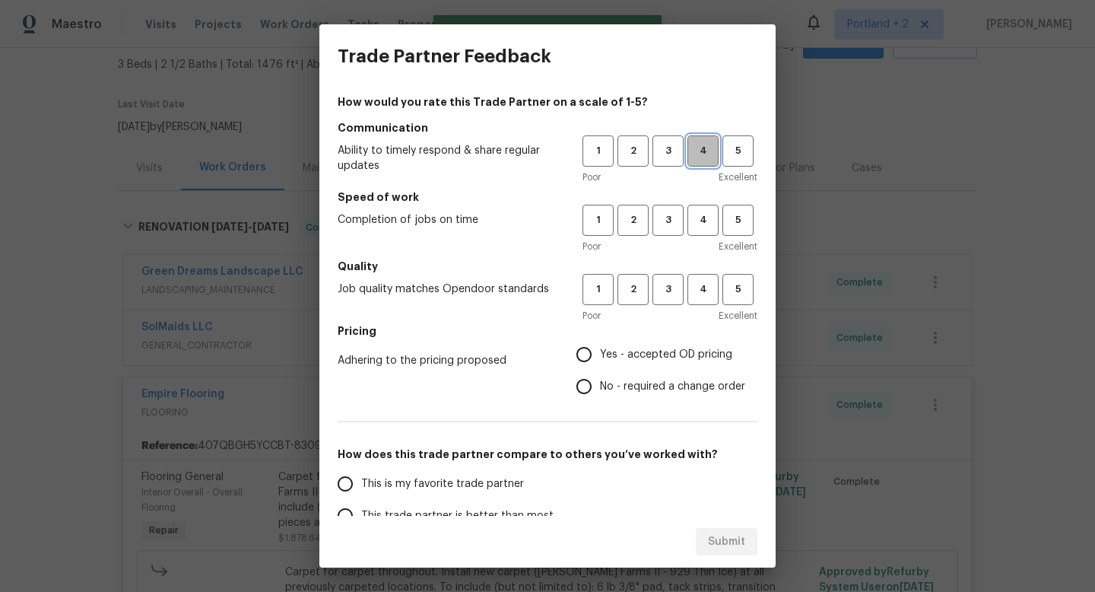
click at [691, 153] on span "4" at bounding box center [703, 150] width 28 height 17
click at [699, 229] on button "4" at bounding box center [702, 220] width 31 height 31
click at [672, 279] on button "3" at bounding box center [667, 289] width 31 height 31
click at [603, 335] on h5 "Pricing" at bounding box center [548, 330] width 420 height 15
click at [586, 363] on input "Yes - accepted OD pricing" at bounding box center [584, 354] width 32 height 32
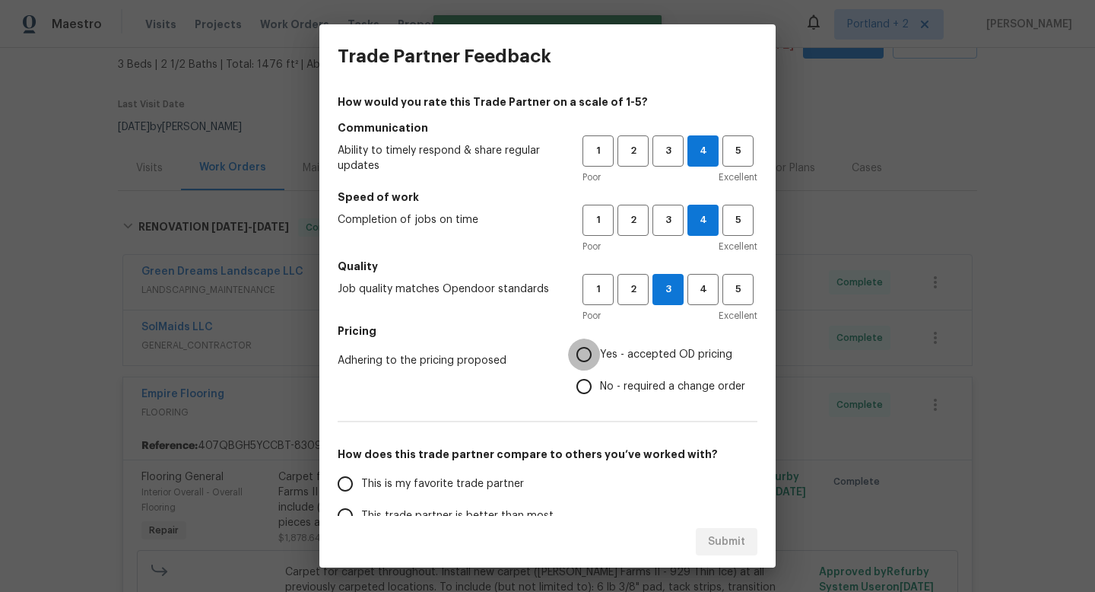
radio input "true"
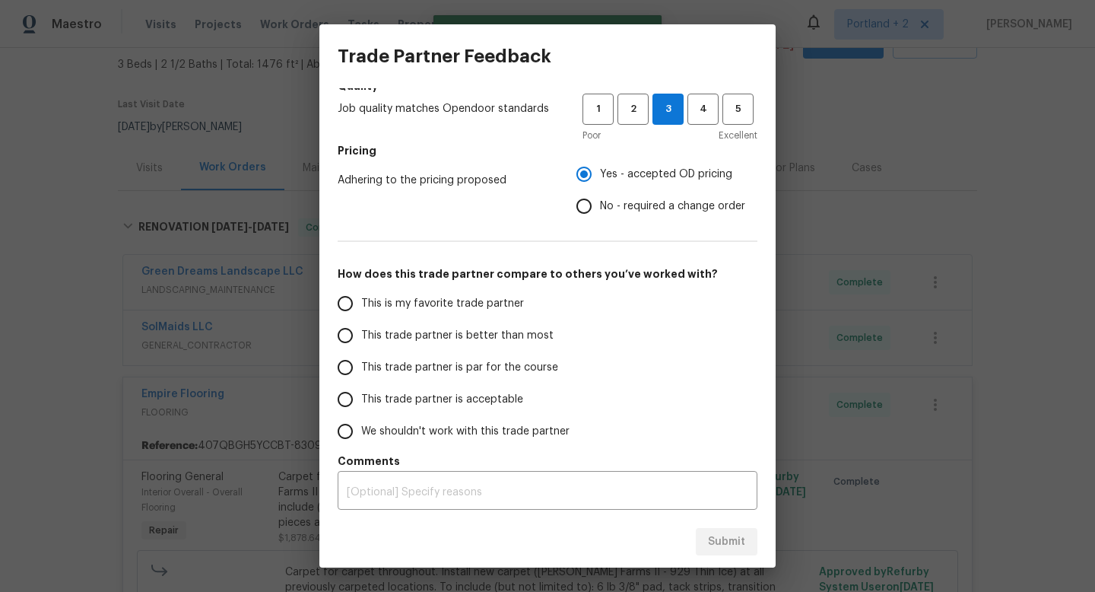
click at [360, 337] on input "This trade partner is better than most" at bounding box center [345, 335] width 32 height 32
click at [735, 539] on span "Submit" at bounding box center [726, 541] width 37 height 19
radio input "true"
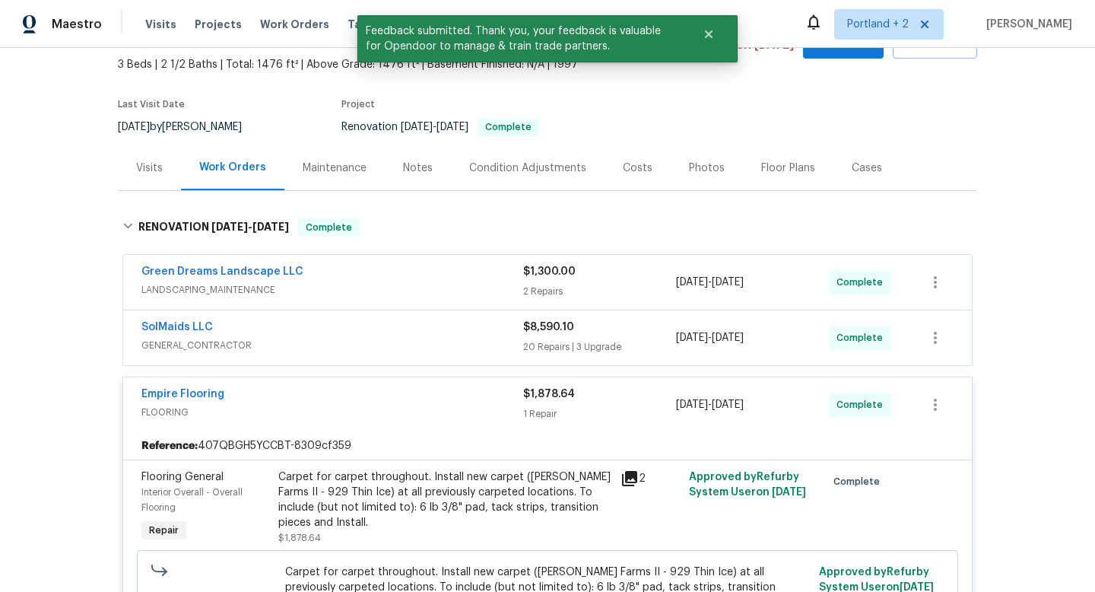
click at [357, 407] on span "FLOORING" at bounding box center [332, 412] width 382 height 15
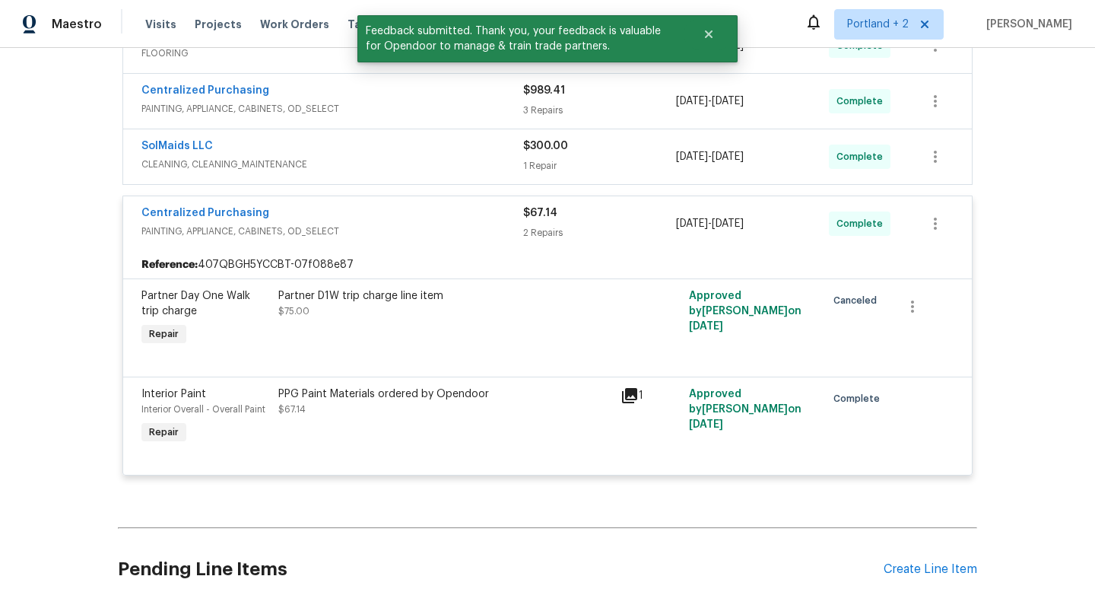
scroll to position [422, 0]
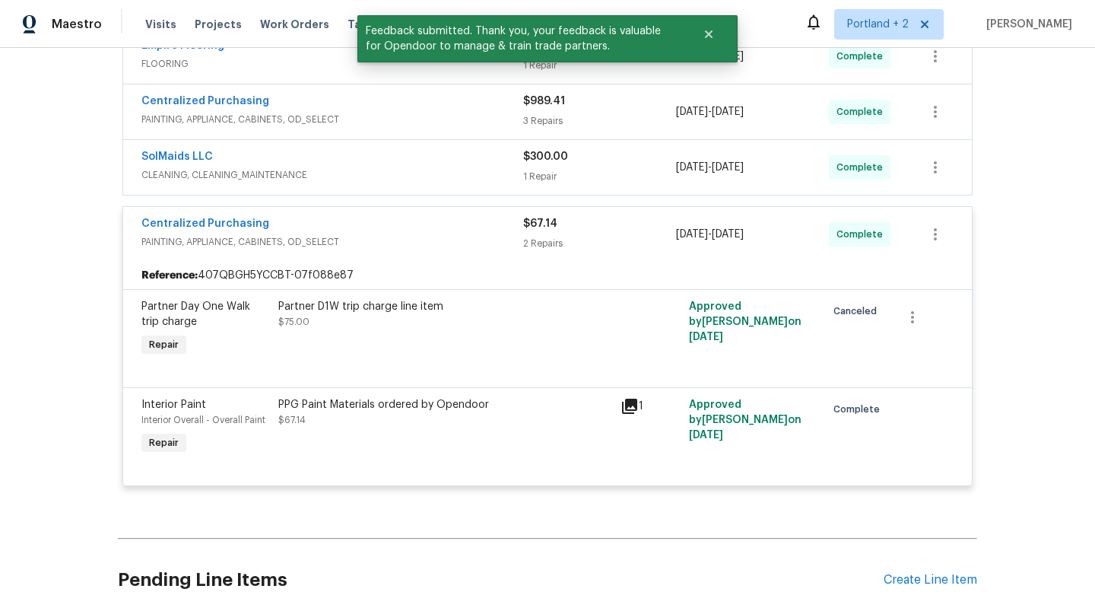
click at [420, 262] on div "Reference: 407QBGH5YCCBT-07f088e87" at bounding box center [547, 275] width 849 height 27
click at [428, 240] on span "PAINTING, APPLIANCE, CABINETS, OD_SELECT" at bounding box center [332, 241] width 382 height 15
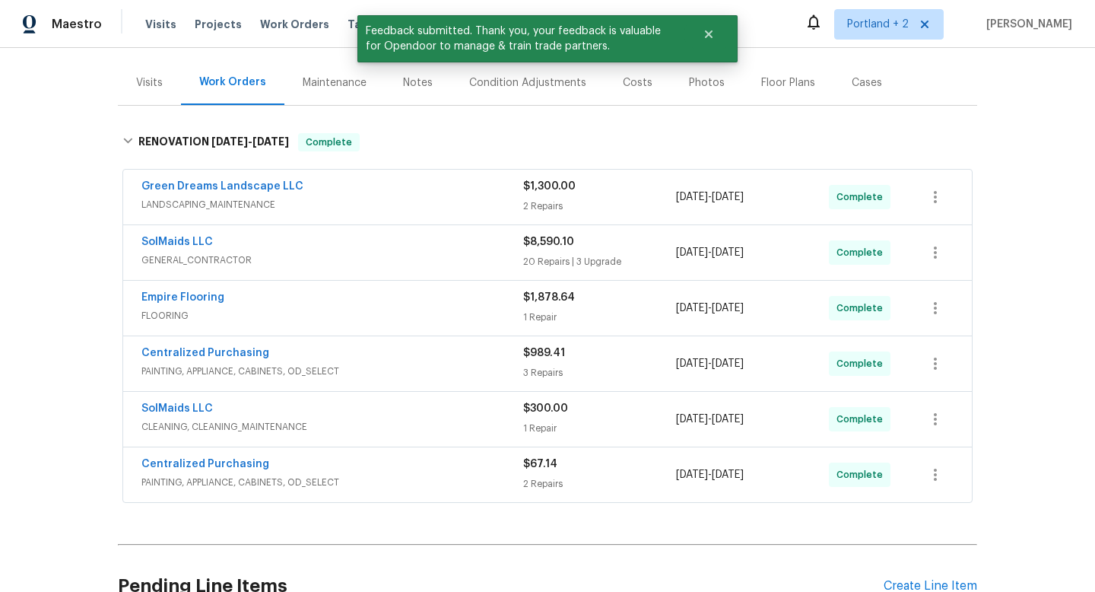
scroll to position [69, 0]
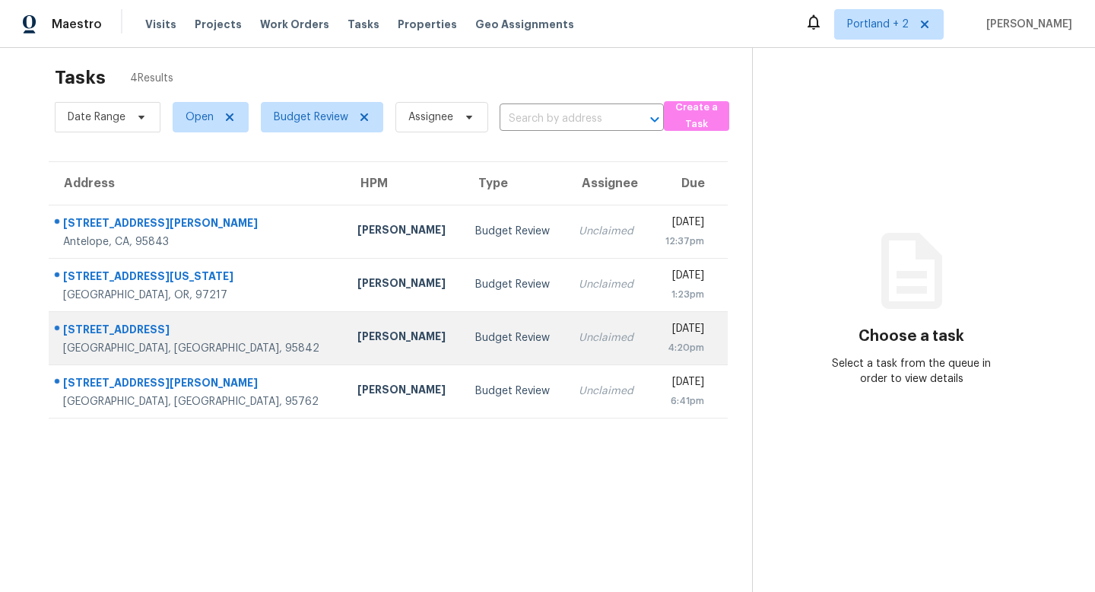
scroll to position [13, 0]
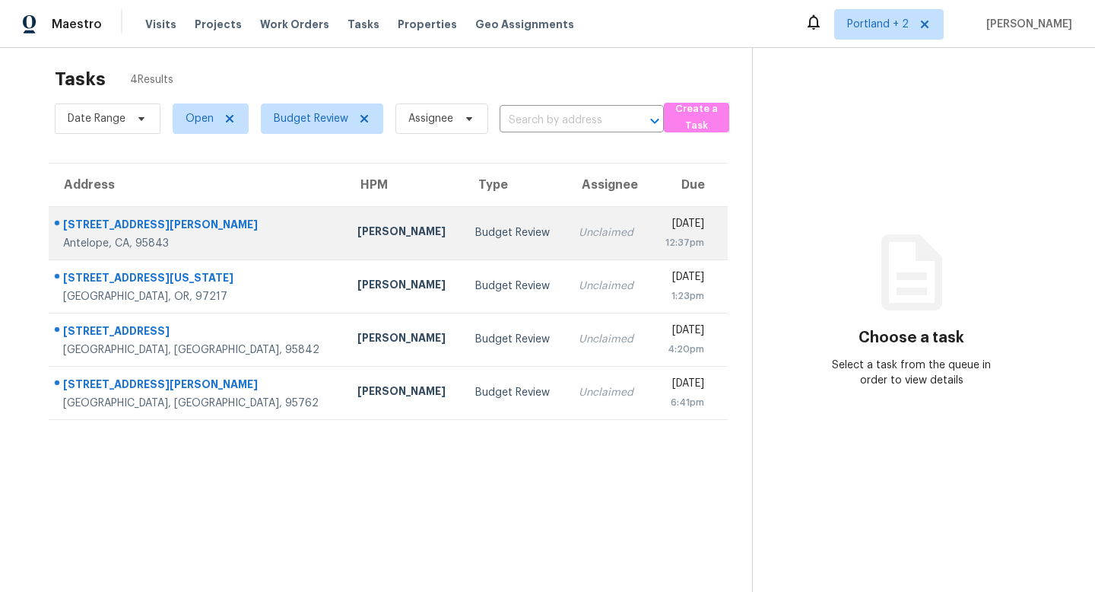
click at [662, 240] on div "12:37pm" at bounding box center [683, 242] width 43 height 15
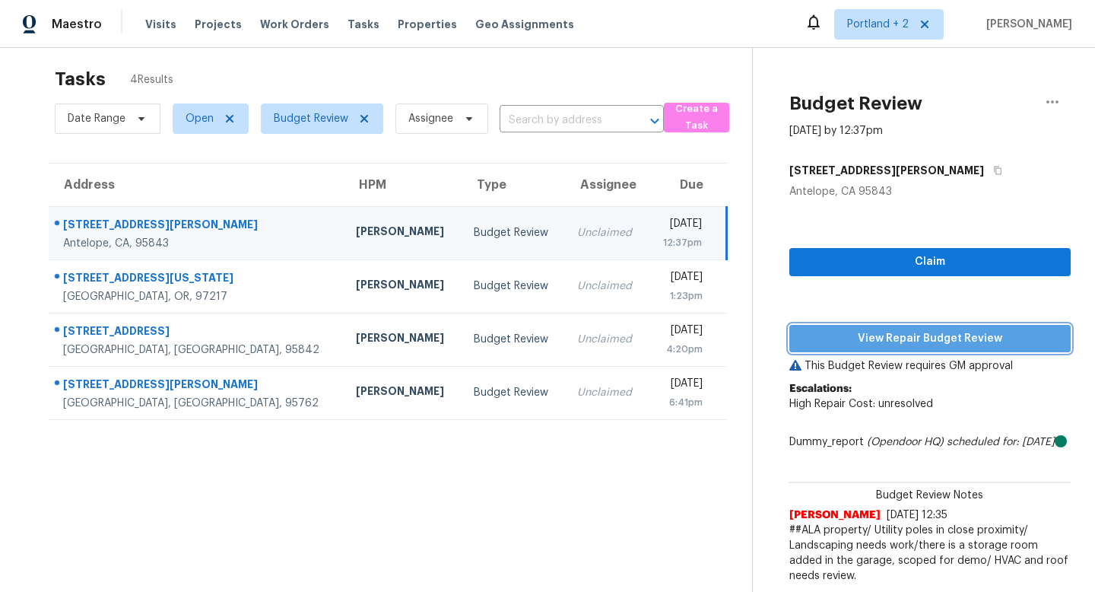
click at [978, 344] on span "View Repair Budget Review" at bounding box center [929, 338] width 257 height 19
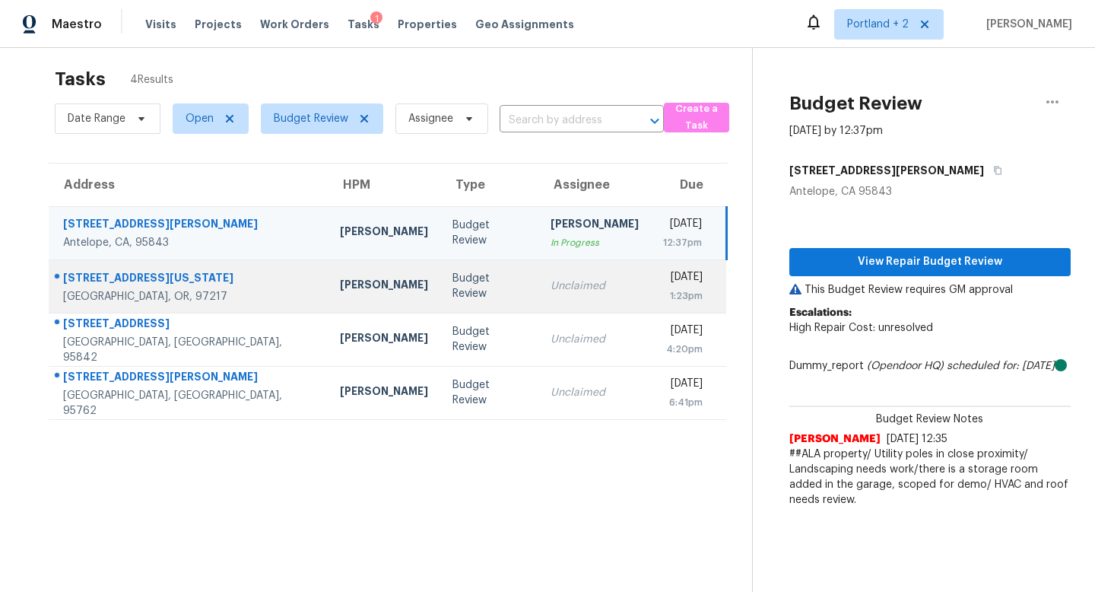
click at [340, 283] on div "[PERSON_NAME]" at bounding box center [384, 286] width 88 height 19
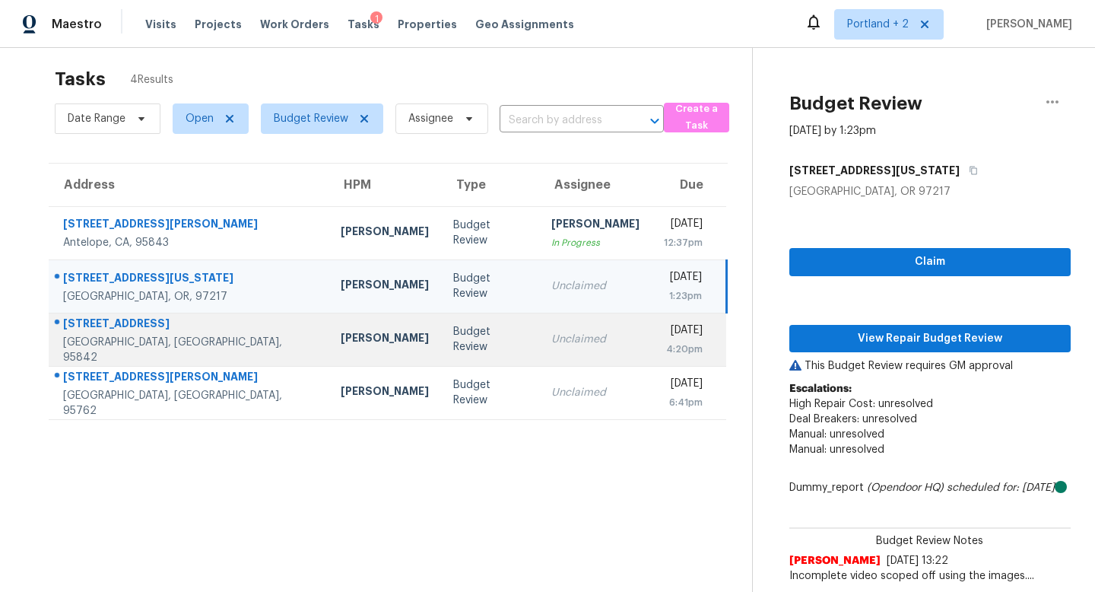
click at [341, 342] on div "[PERSON_NAME]" at bounding box center [385, 339] width 88 height 19
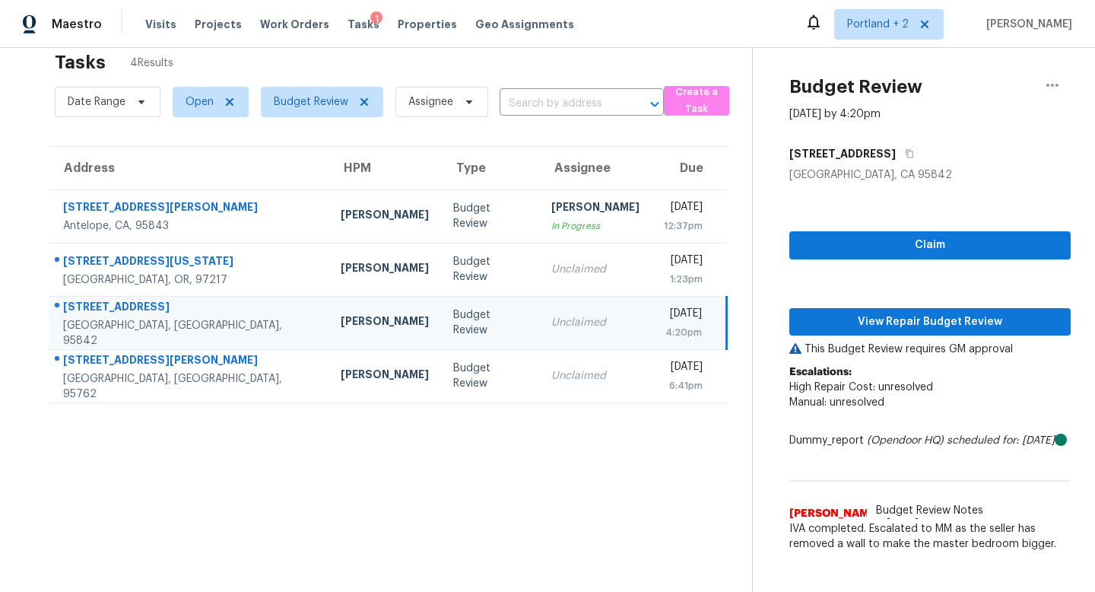
scroll to position [48, 0]
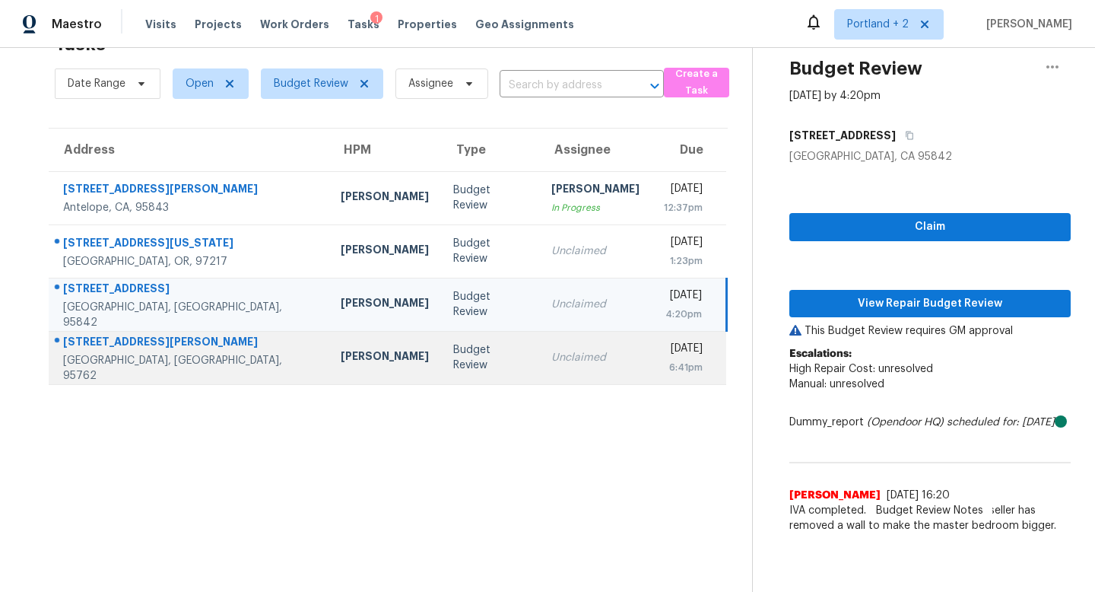
click at [453, 364] on div "Budget Review" at bounding box center [490, 357] width 74 height 30
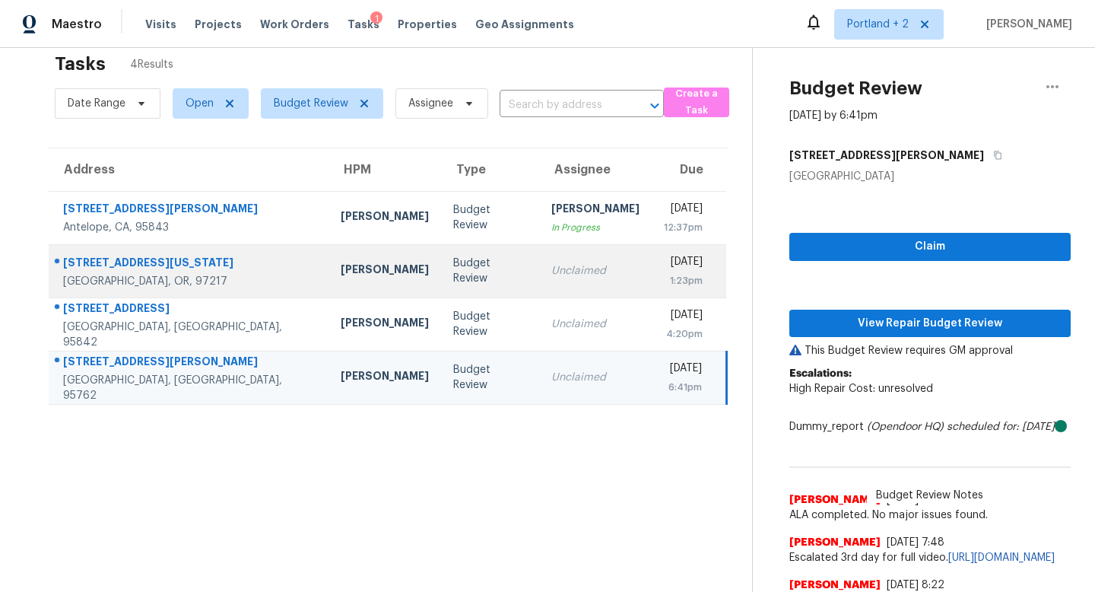
scroll to position [26, 0]
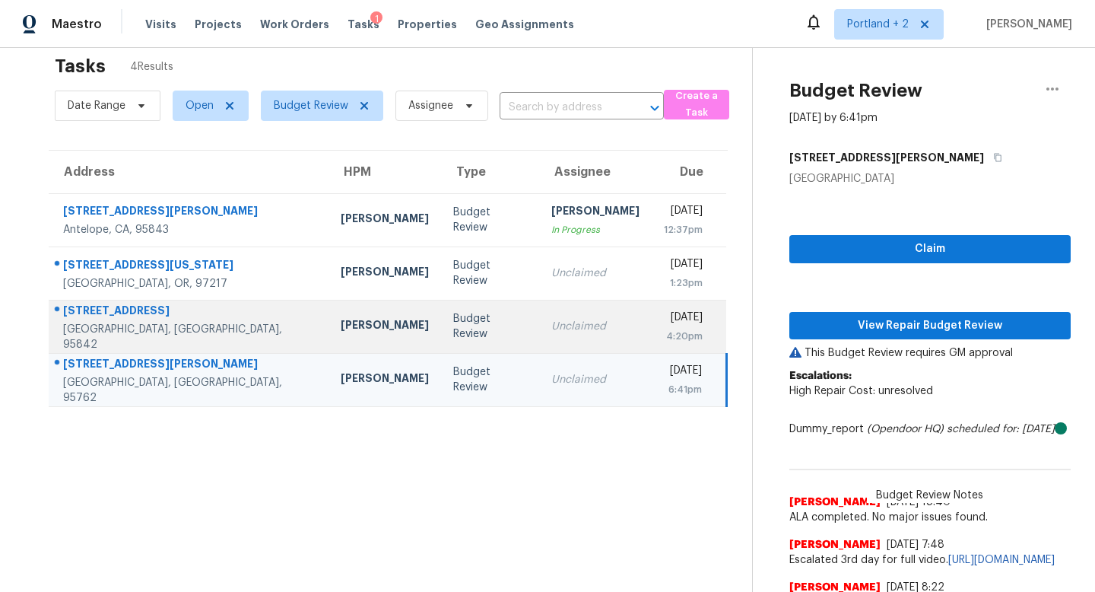
click at [341, 317] on div "[PERSON_NAME]" at bounding box center [385, 326] width 88 height 19
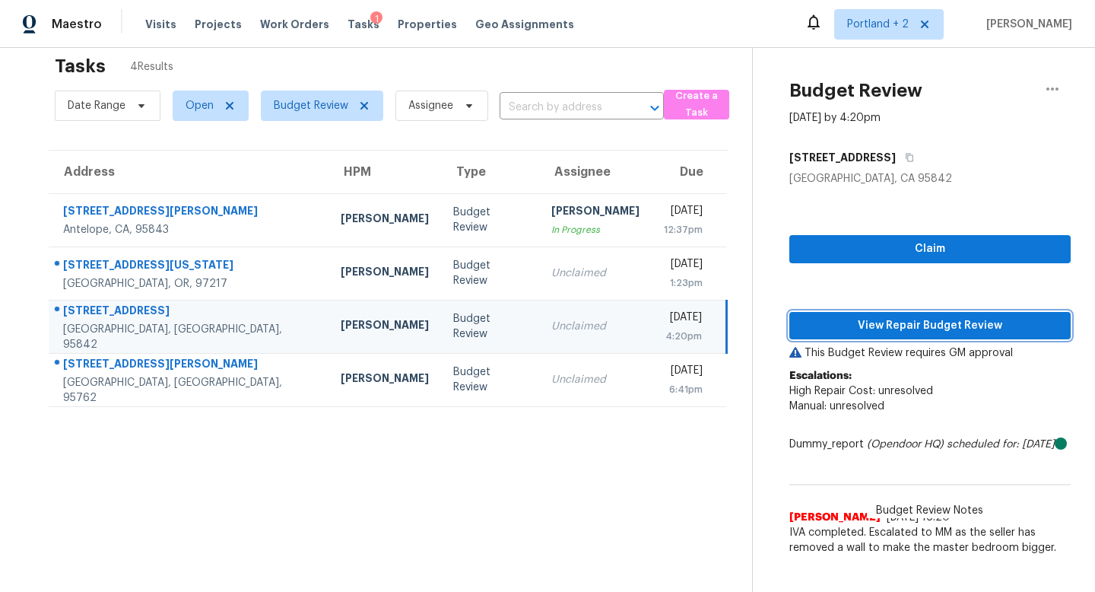
click at [877, 329] on span "View Repair Budget Review" at bounding box center [929, 325] width 257 height 19
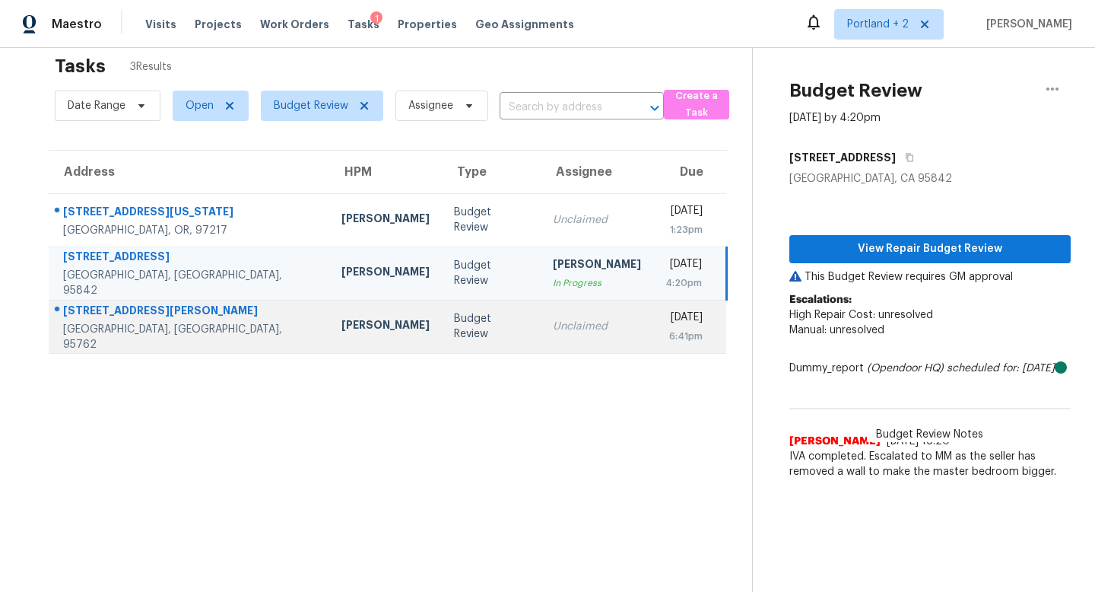
click at [341, 328] on div "[PERSON_NAME]" at bounding box center [385, 326] width 88 height 19
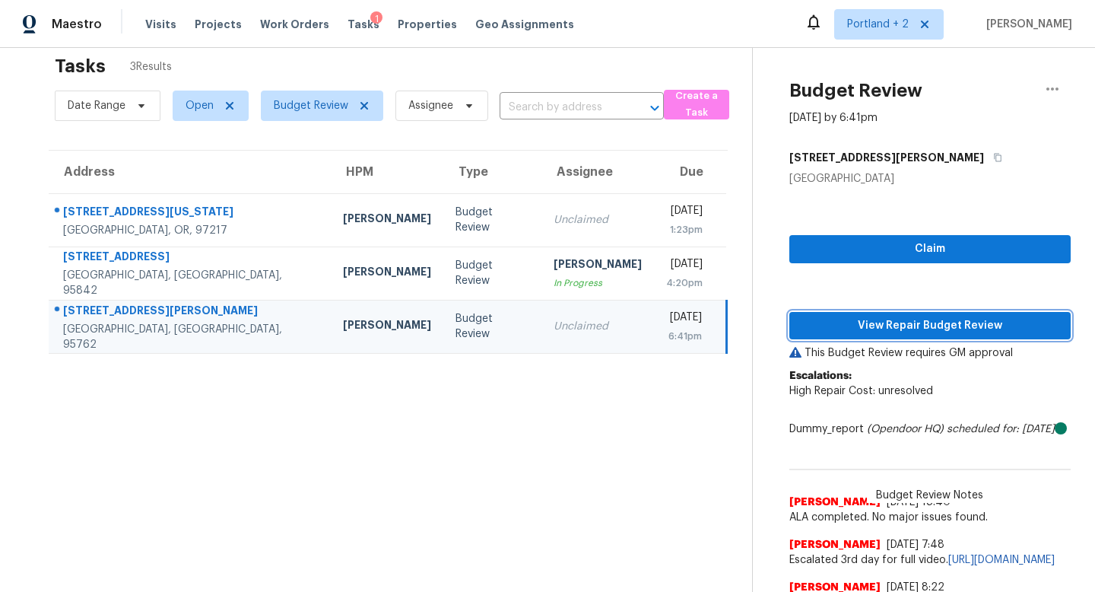
click at [820, 323] on span "View Repair Budget Review" at bounding box center [929, 325] width 257 height 19
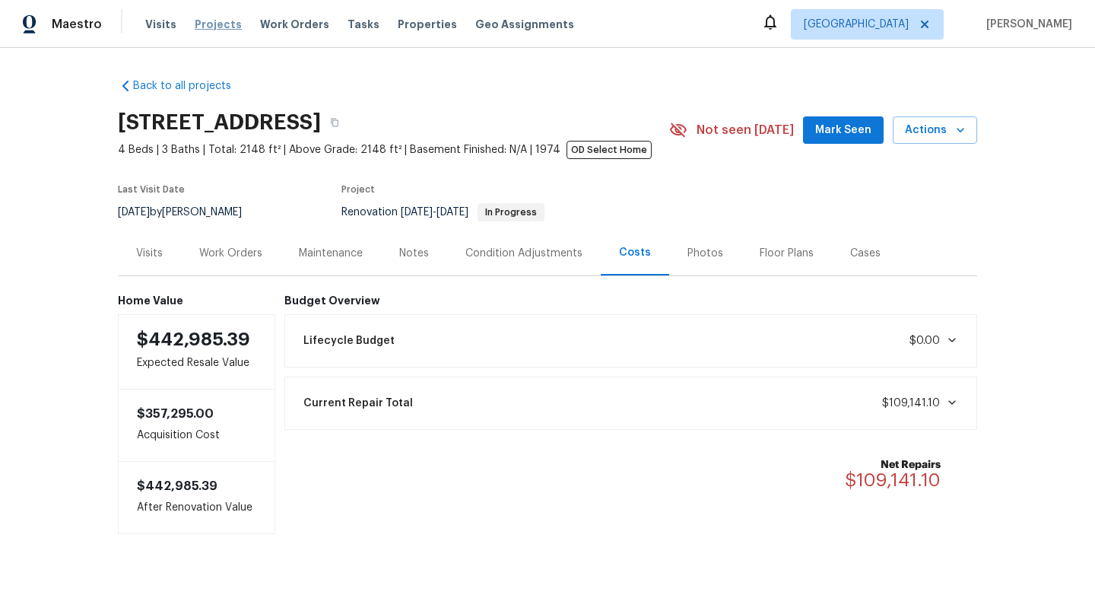
click at [222, 22] on span "Projects" at bounding box center [218, 24] width 47 height 15
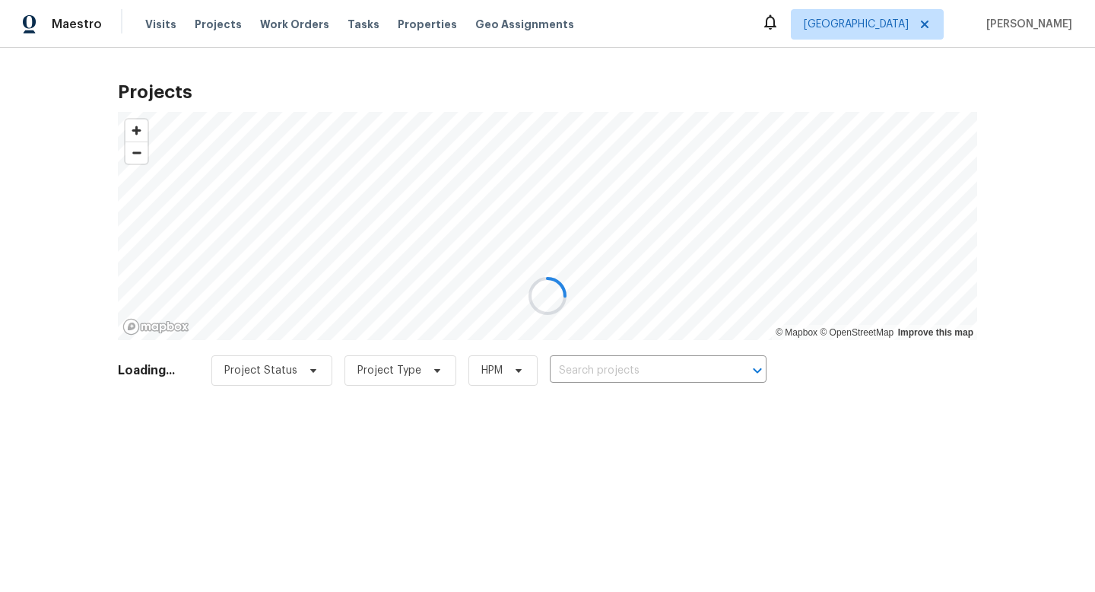
click at [157, 25] on div at bounding box center [547, 296] width 1095 height 592
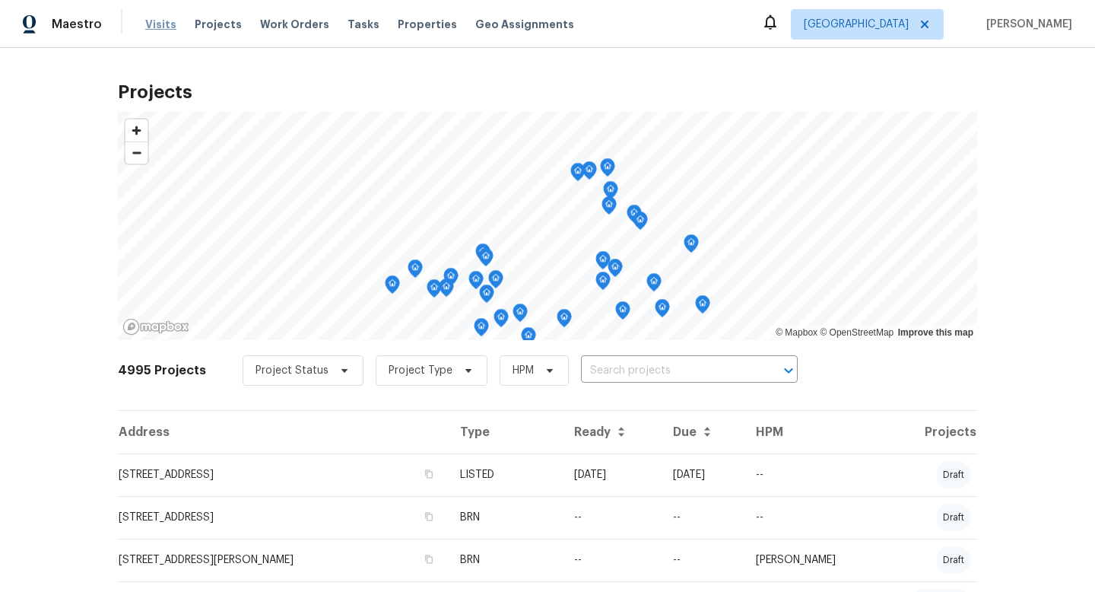
click at [163, 26] on span "Visits" at bounding box center [160, 24] width 31 height 15
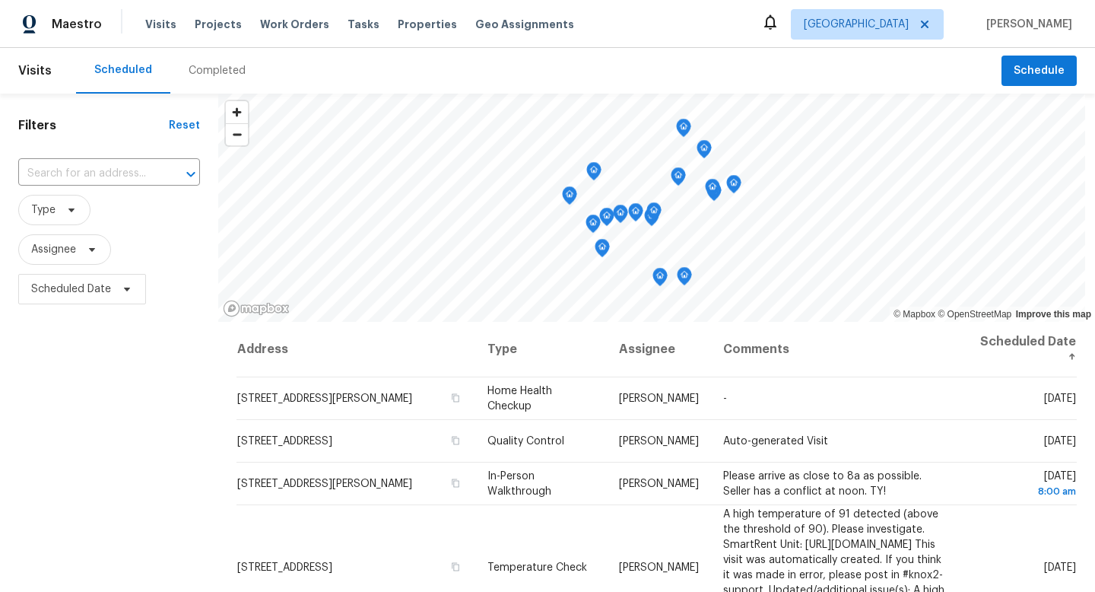
click at [224, 72] on div "Completed" at bounding box center [217, 70] width 57 height 15
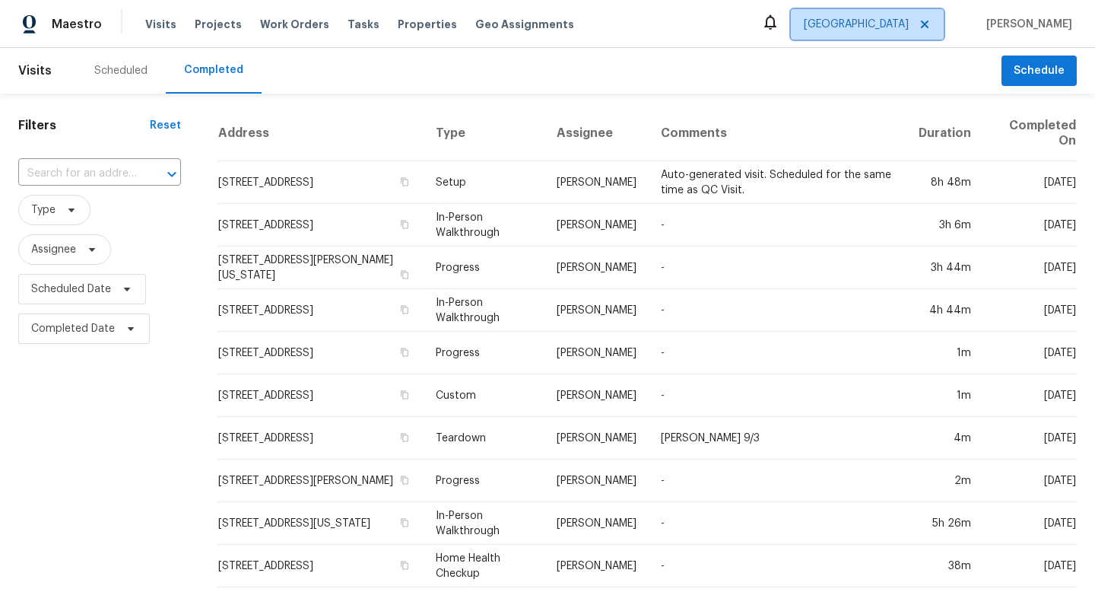
click at [881, 18] on span "[GEOGRAPHIC_DATA]" at bounding box center [856, 24] width 105 height 15
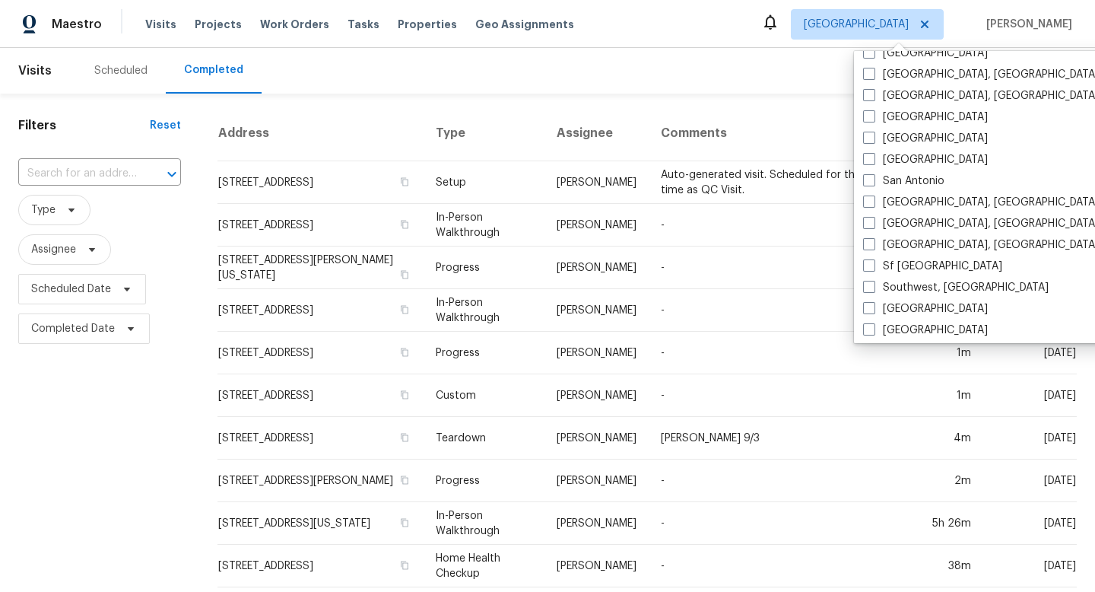
scroll to position [976, 0]
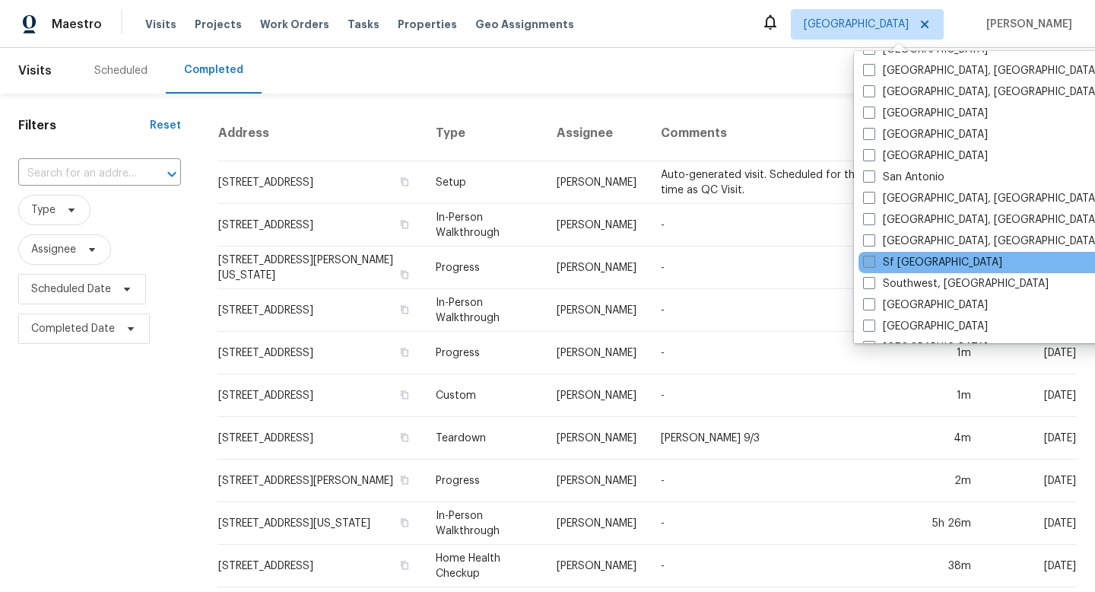
click at [875, 259] on label "Sf [GEOGRAPHIC_DATA]" at bounding box center [932, 262] width 139 height 15
click at [873, 259] on input "Sf [GEOGRAPHIC_DATA]" at bounding box center [868, 260] width 10 height 10
checkbox input "true"
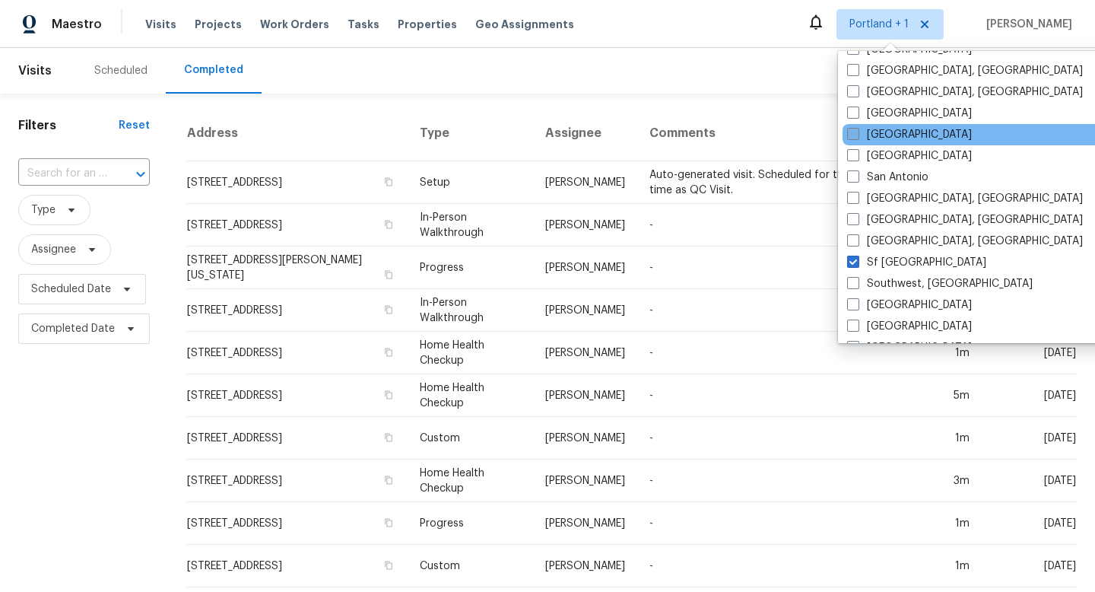
click at [854, 135] on span at bounding box center [853, 134] width 12 height 12
click at [854, 135] on input "[GEOGRAPHIC_DATA]" at bounding box center [852, 132] width 10 height 10
checkbox input "true"
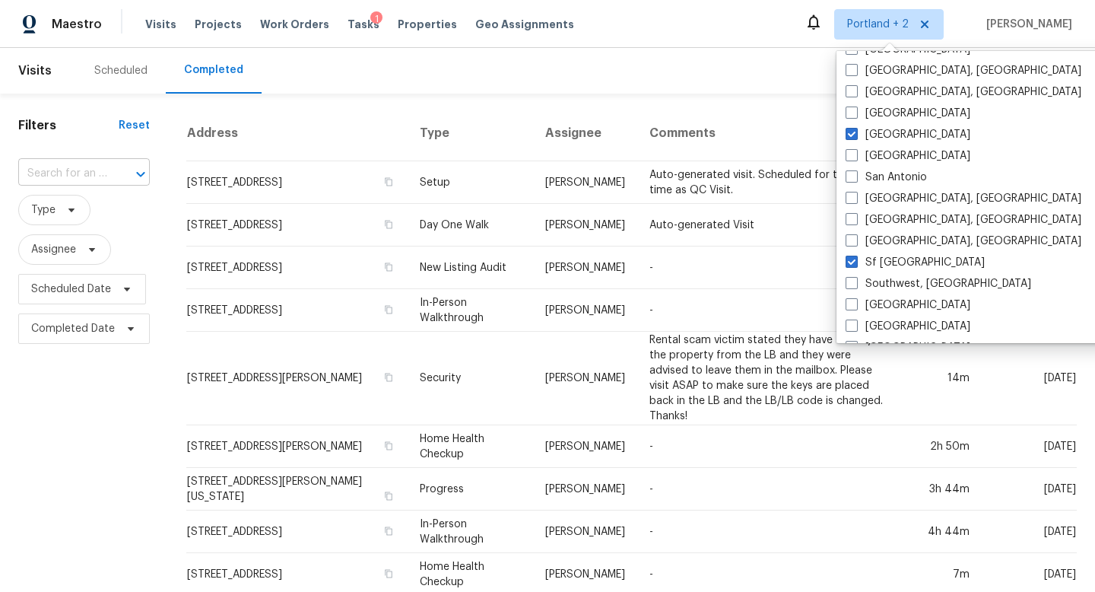
click at [101, 169] on input "text" at bounding box center [62, 174] width 89 height 24
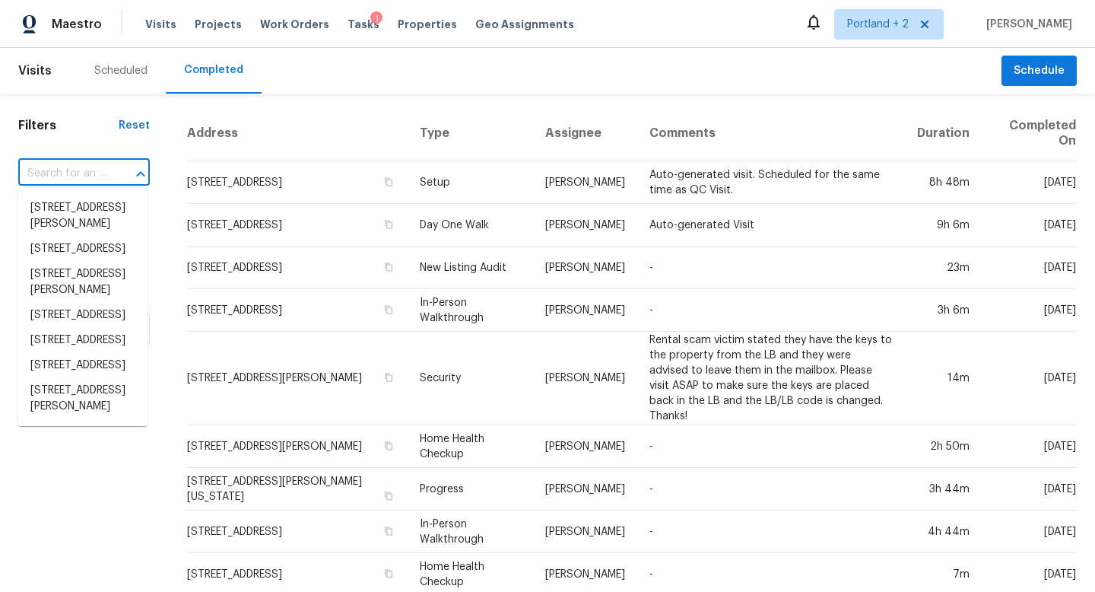
paste input "[STREET_ADDRESS]"
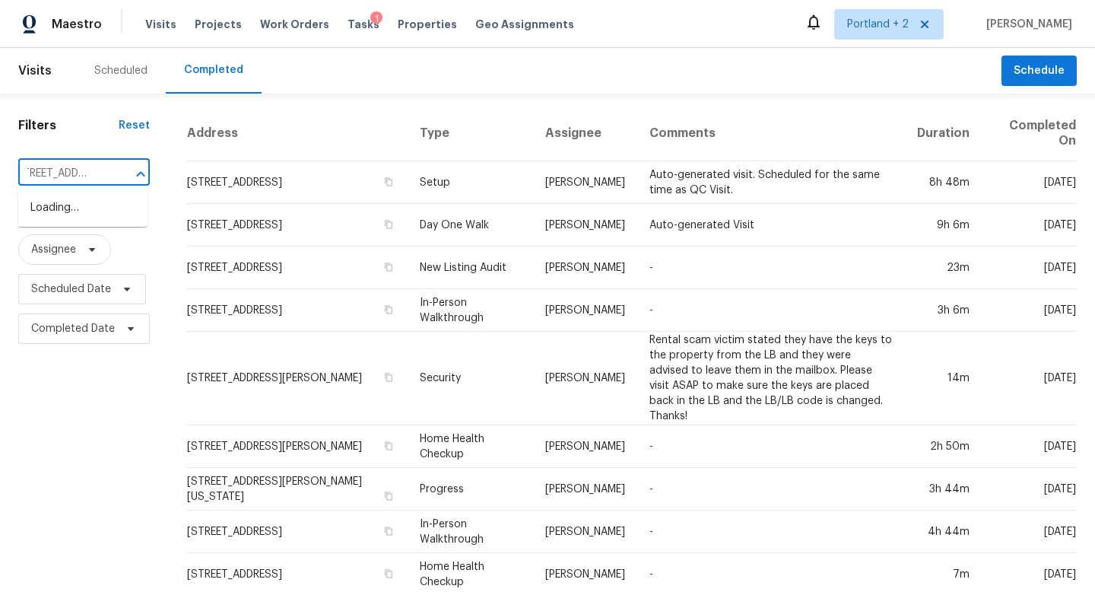
type input "[STREET_ADDRESS]"
click at [79, 214] on li "[STREET_ADDRESS]" at bounding box center [82, 207] width 129 height 25
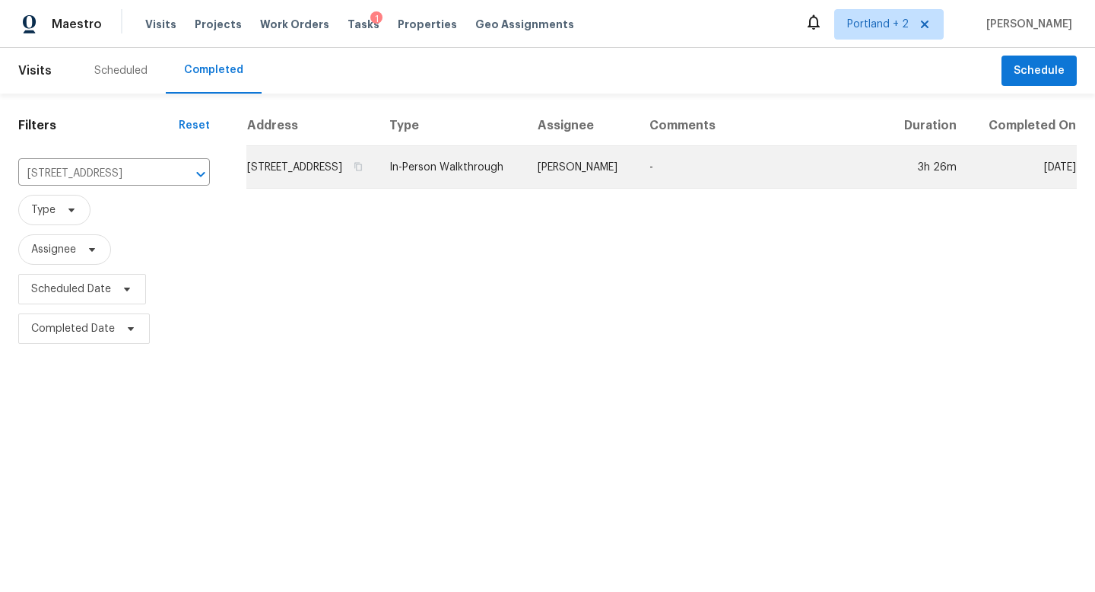
click at [357, 179] on td "[STREET_ADDRESS]" at bounding box center [311, 167] width 131 height 43
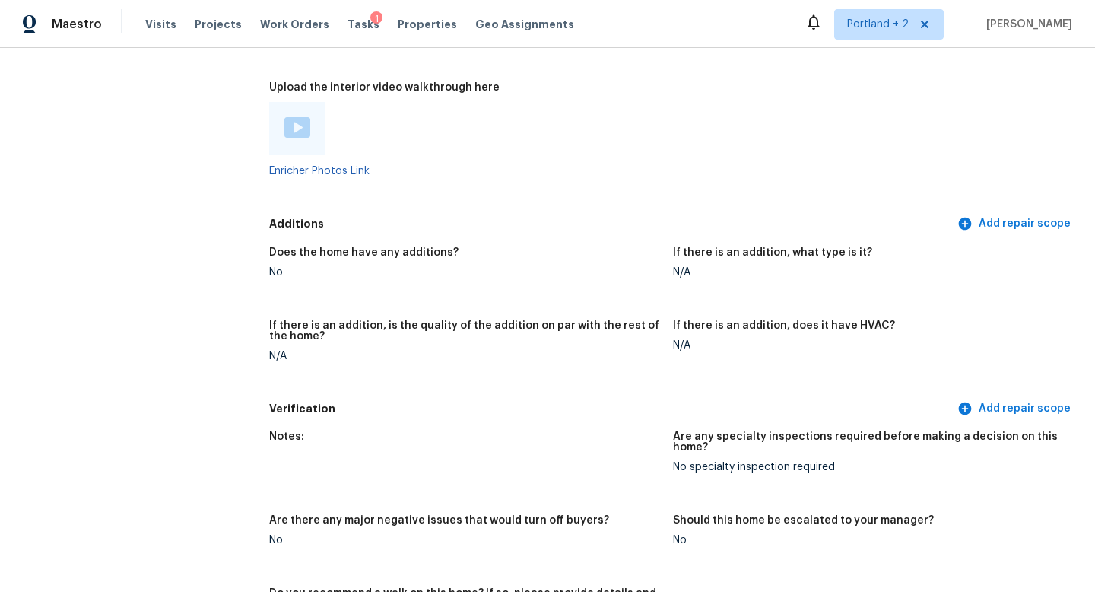
scroll to position [3164, 0]
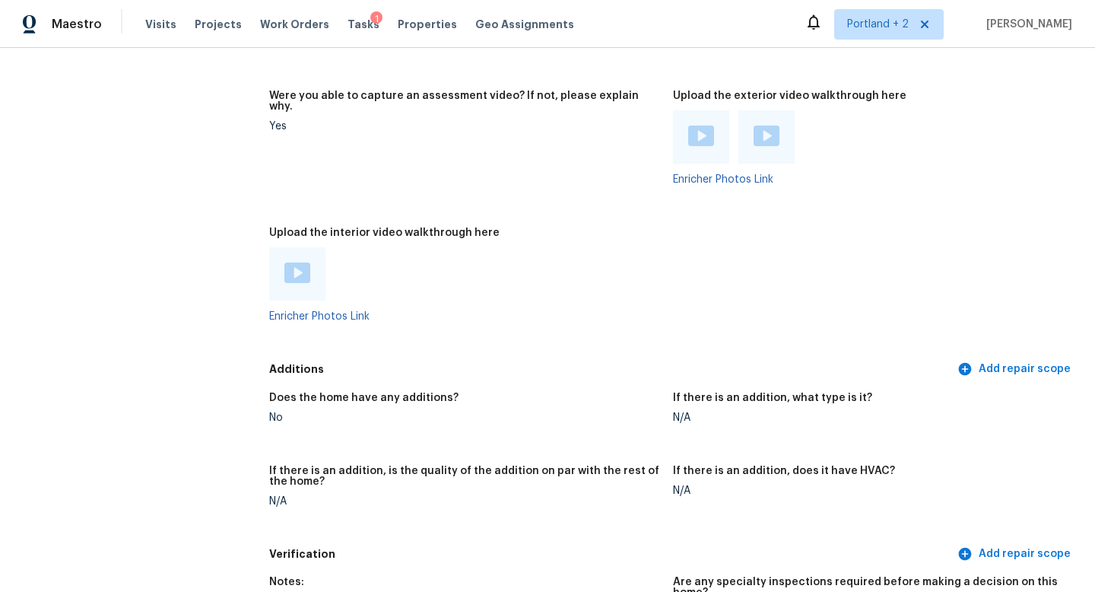
click at [705, 138] on div at bounding box center [701, 136] width 56 height 53
click at [712, 132] on div at bounding box center [701, 136] width 56 height 53
click at [696, 128] on div at bounding box center [701, 136] width 56 height 53
click at [706, 125] on img at bounding box center [701, 135] width 26 height 21
click at [766, 125] on img at bounding box center [767, 135] width 26 height 21
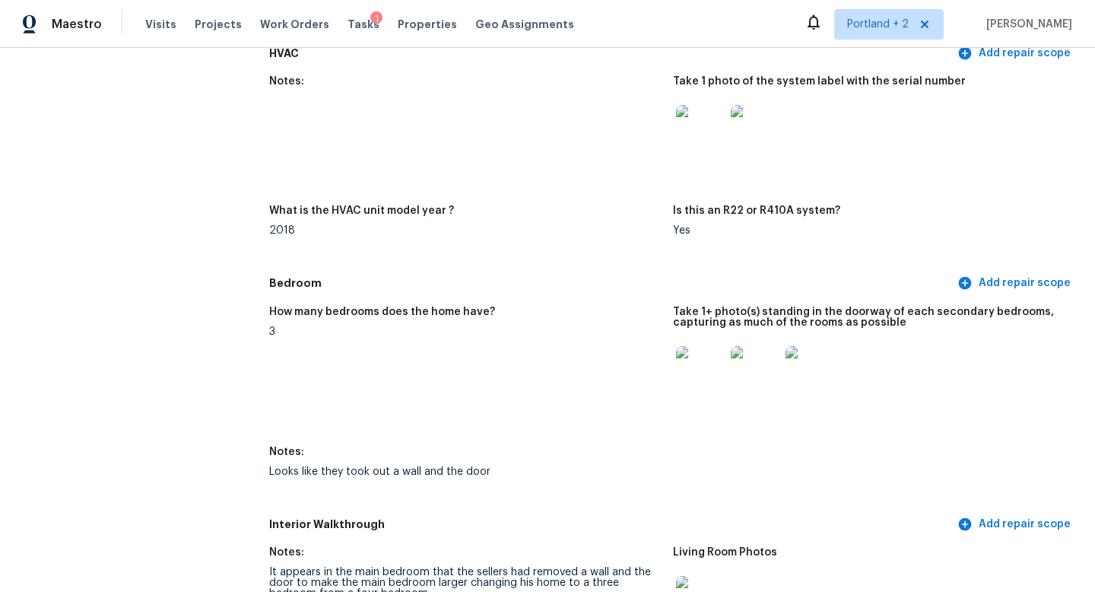
scroll to position [1439, 0]
